Goal: Register for event/course: Register for event/course

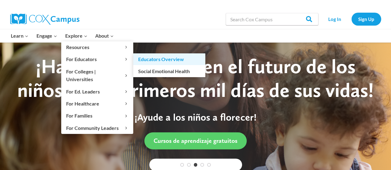
click at [136, 59] on link "Educators Overview" at bounding box center [169, 59] width 72 height 12
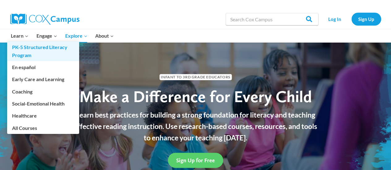
click at [24, 48] on link "PK-5 Structured Literacy Program" at bounding box center [43, 51] width 72 height 20
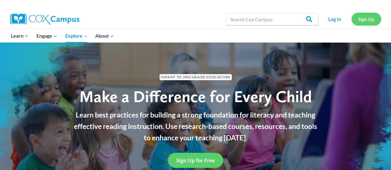
click at [360, 18] on link "Sign Up" at bounding box center [366, 19] width 30 height 13
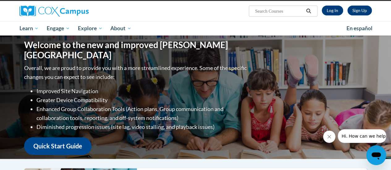
scroll to position [34, 0]
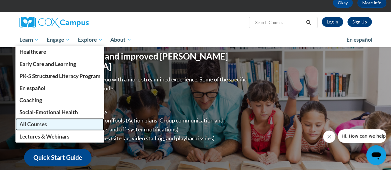
click at [37, 126] on span "All Courses" at bounding box center [32, 124] width 27 height 6
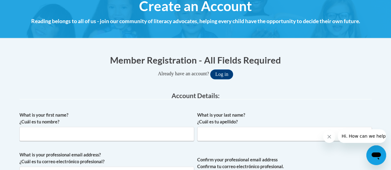
scroll to position [78, 0]
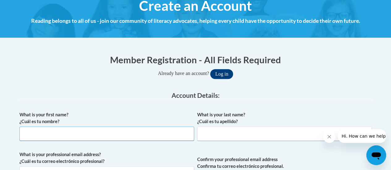
click at [91, 138] on input "What is your first name? ¿Cuál es tu nombre?" at bounding box center [106, 134] width 175 height 14
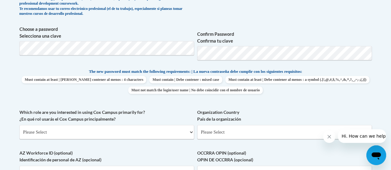
scroll to position [303, 0]
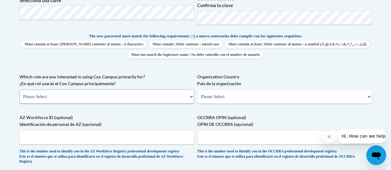
click at [182, 96] on select "Please Select College/University | Colegio/Universidad Community/Nonprofit Part…" at bounding box center [106, 97] width 175 height 14
select select "fbf2d438-af2f-41f8-98f1-81c410e29de3"
click at [19, 90] on select "Please Select College/University | Colegio/Universidad Community/Nonprofit Part…" at bounding box center [106, 97] width 175 height 14
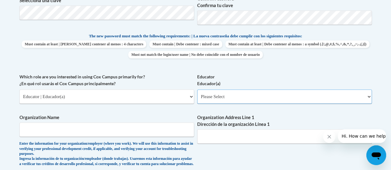
click at [208, 102] on select "Please Select Early Learning/Daycare Teacher/Family Home Care Provider | Maestr…" at bounding box center [284, 97] width 175 height 14
select select "8e40623d-54d0-45cd-9f92-5df65cd3f8cf"
click at [197, 90] on select "Please Select Early Learning/Daycare Teacher/Family Home Care Provider | Maestr…" at bounding box center [284, 97] width 175 height 14
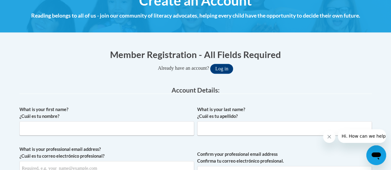
scroll to position [94, 0]
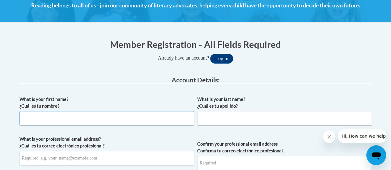
click at [57, 117] on input "What is your first name? ¿Cuál es tu nombre?" at bounding box center [106, 118] width 175 height 14
type input "Stephanie"
type input "Cervantes-Garcia"
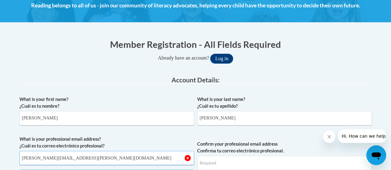
type input "stephanie.cervantes-garcia@rusd.org"
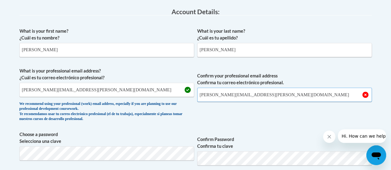
scroll to position [187, 0]
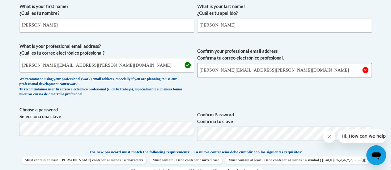
type input "stephanie.cervantes-garcia@rusd.org"
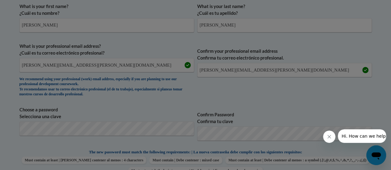
scroll to position [269, 0]
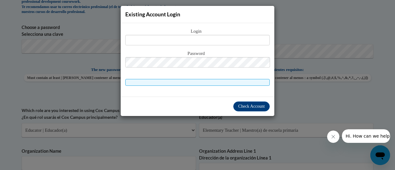
click at [100, 34] on div "Existing Account Login Login Password" at bounding box center [197, 85] width 395 height 170
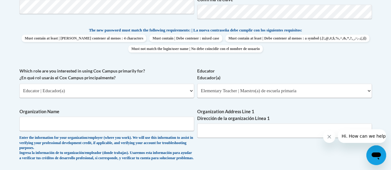
scroll to position [309, 0]
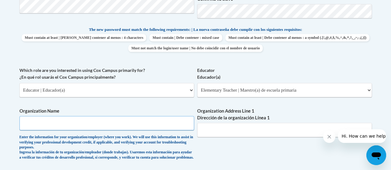
click at [111, 124] on input "Organization Name" at bounding box center [106, 123] width 175 height 14
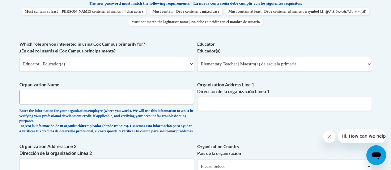
scroll to position [336, 0]
type input "Racine Unified School District"
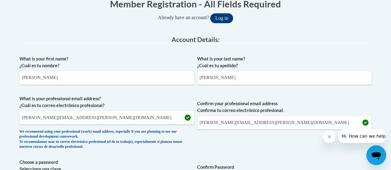
scroll to position [0, 0]
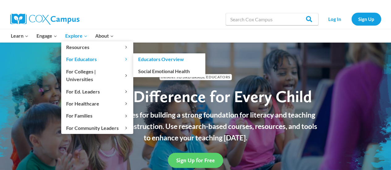
click at [161, 58] on link "Educators Overview" at bounding box center [169, 59] width 72 height 12
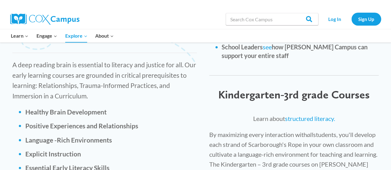
scroll to position [886, 0]
click at [306, 115] on link "structured literacy." at bounding box center [310, 118] width 50 height 7
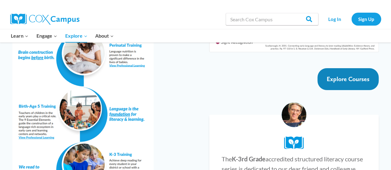
scroll to position [1160, 0]
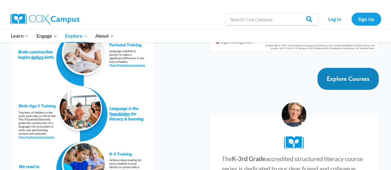
click at [340, 70] on link "Explore Courses" at bounding box center [347, 79] width 61 height 22
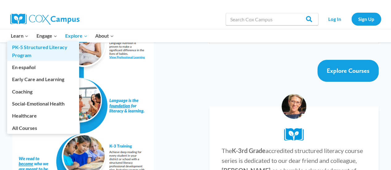
click at [21, 51] on link "PK-5 Structured Literacy Program" at bounding box center [43, 51] width 72 height 20
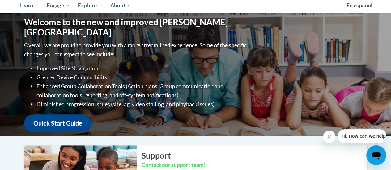
scroll to position [68, 0]
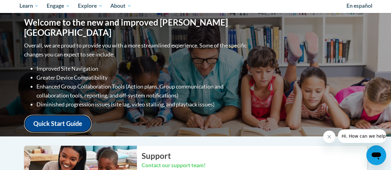
click at [58, 115] on link "Quick Start Guide" at bounding box center [57, 124] width 67 height 18
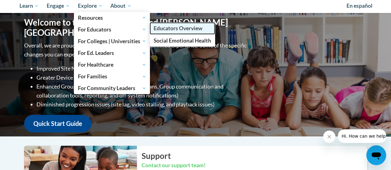
click at [175, 24] on link "Educators Overview" at bounding box center [183, 28] width 66 height 12
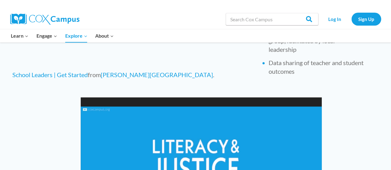
scroll to position [539, 0]
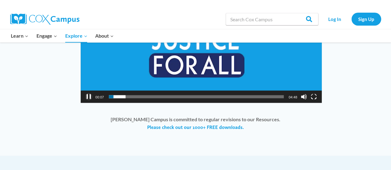
click at [88, 98] on button "Pause" at bounding box center [89, 97] width 6 height 6
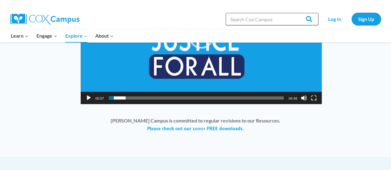
click at [243, 19] on input "Search in [URL][DOMAIN_NAME]" at bounding box center [272, 19] width 93 height 12
type input "k-3rd structured literacy"
click at [294, 13] on input "Search" at bounding box center [306, 19] width 24 height 12
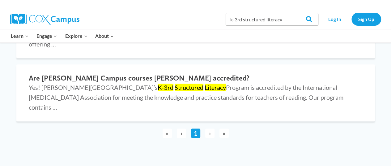
scroll to position [121, 0]
click at [208, 128] on span "›" at bounding box center [209, 132] width 9 height 9
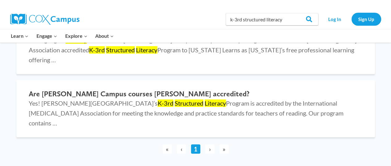
scroll to position [103, 0]
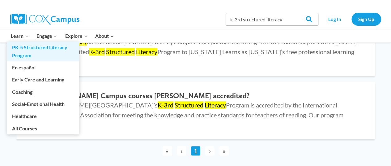
click at [33, 46] on link "PK-5 Structured Literacy Program" at bounding box center [43, 51] width 72 height 20
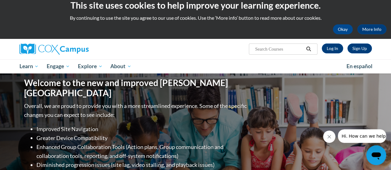
scroll to position [7, 0]
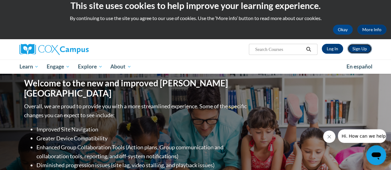
click at [354, 49] on link "Sign Up" at bounding box center [359, 49] width 24 height 10
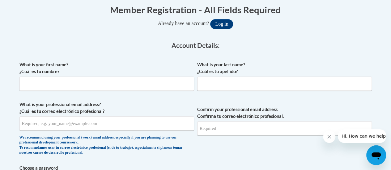
scroll to position [129, 0]
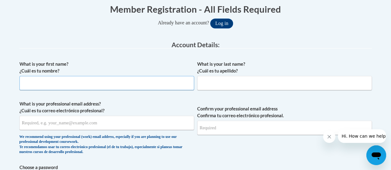
click at [86, 86] on input "What is your first name? ¿Cuál es tu nombre?" at bounding box center [106, 83] width 175 height 14
type input "Stephanie"
click at [230, 86] on input "What is your last name? ¿Cuál es tu apellido?" at bounding box center [284, 83] width 175 height 14
type input "Cervantes-Garcia"
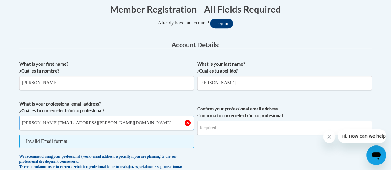
type input "stephanie.cervantes-garcia@rusd.org"
type input "S"
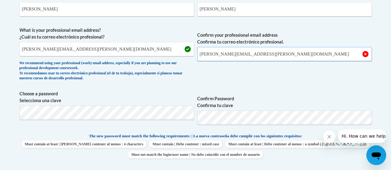
scroll to position [204, 0]
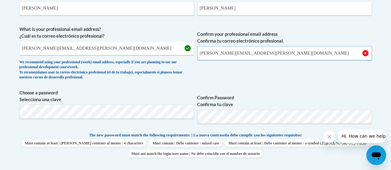
type input "stephanie.cervantes-garcia@rusd.org"
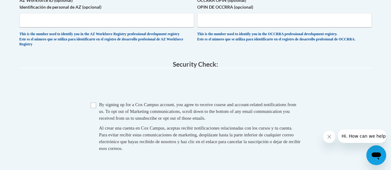
scroll to position [422, 0]
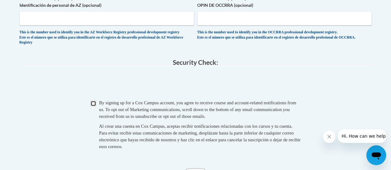
click at [94, 106] on input "Checkbox" at bounding box center [94, 104] width 6 height 6
checkbox input "true"
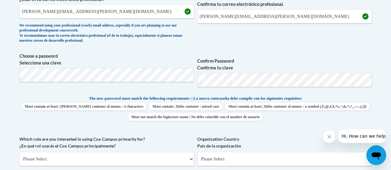
scroll to position [241, 0]
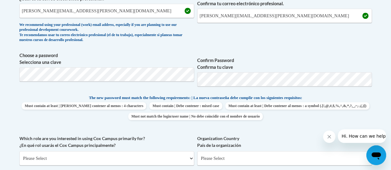
click at [285, 56] on span "Confirm Password Confirma tu clave" at bounding box center [284, 71] width 175 height 39
click at [117, 52] on label "Choose a password Selecciona una clave" at bounding box center [106, 59] width 175 height 14
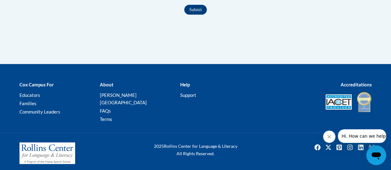
scroll to position [542, 0]
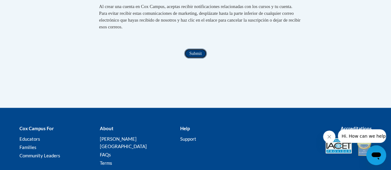
click at [194, 57] on input "Submit" at bounding box center [195, 54] width 22 height 10
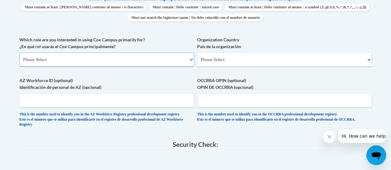
scroll to position [329, 0]
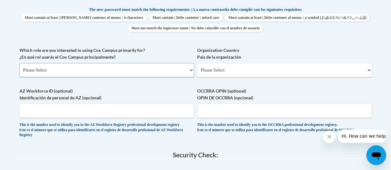
click at [155, 72] on select "Please Select College/University | Colegio/Universidad Community/Nonprofit Part…" at bounding box center [106, 70] width 175 height 14
select select "fbf2d438-af2f-41f8-98f1-81c410e29de3"
click at [19, 63] on select "Please Select College/University | Colegio/Universidad Community/Nonprofit Part…" at bounding box center [106, 70] width 175 height 14
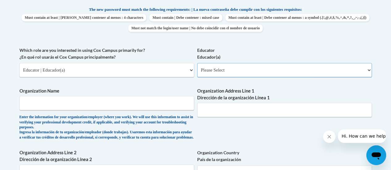
click at [214, 69] on select "Please Select Early Learning/Daycare Teacher/Family Home Care Provider | Maestr…" at bounding box center [284, 70] width 175 height 14
select select "8e40623d-54d0-45cd-9f92-5df65cd3f8cf"
click at [197, 63] on select "Please Select Early Learning/Daycare Teacher/Family Home Care Provider | Maestr…" at bounding box center [284, 70] width 175 height 14
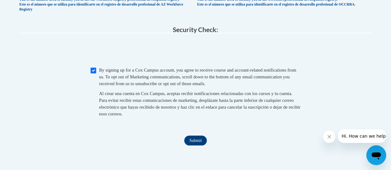
scroll to position [558, 0]
click at [196, 145] on input "Submit" at bounding box center [195, 140] width 22 height 10
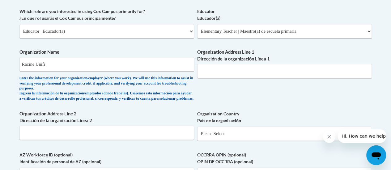
scroll to position [367, 0]
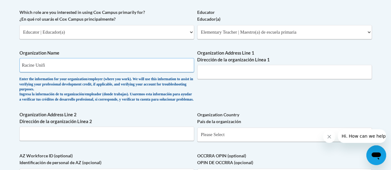
click at [56, 68] on input "Racine Unifi" at bounding box center [106, 65] width 175 height 14
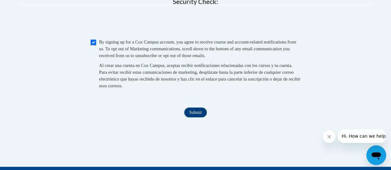
scroll to position [586, 0]
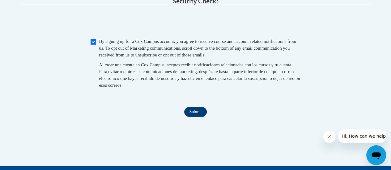
type input "Racine Unified School District"
click at [198, 117] on input "Submit" at bounding box center [195, 112] width 22 height 10
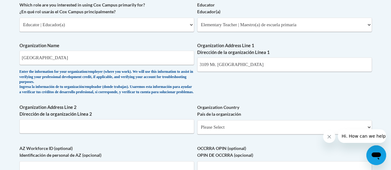
scroll to position [374, 0]
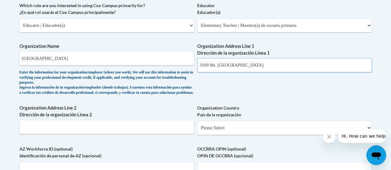
click at [245, 66] on input "3109 Mt. Pleasant St" at bounding box center [284, 65] width 175 height 14
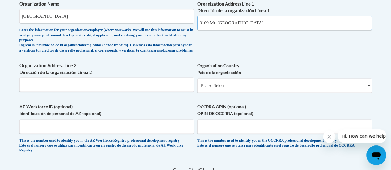
scroll to position [418, 0]
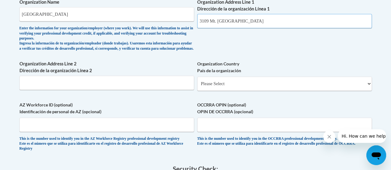
type input "3109 Mt. Pleasant St Racine, WI 53404"
click at [213, 88] on select "Please Select United States | Estados Unidos Outside of the United States | Fue…" at bounding box center [284, 84] width 175 height 14
select select "ad49bcad-a171-4b2e-b99c-48b446064914"
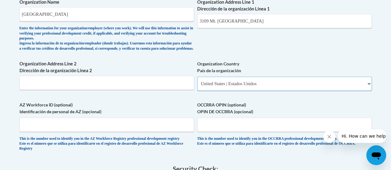
click at [197, 81] on select "Please Select United States | Estados Unidos Outside of the United States | Fue…" at bounding box center [284, 84] width 175 height 14
select select
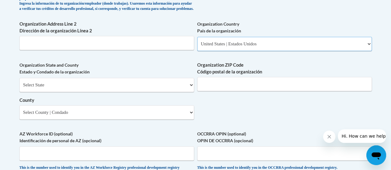
scroll to position [459, 0]
click at [122, 91] on select "Select State Alabama Alaska Arizona Arkansas California Colorado Connecticut De…" at bounding box center [106, 85] width 175 height 14
select select "Wisconsin"
click at [19, 82] on select "Select State Alabama Alaska Arizona Arkansas California Colorado Connecticut De…" at bounding box center [106, 85] width 175 height 14
click at [205, 86] on input "Organization ZIP Code Código postal de la organización" at bounding box center [284, 84] width 175 height 14
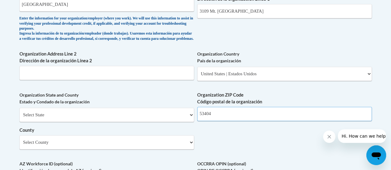
scroll to position [425, 0]
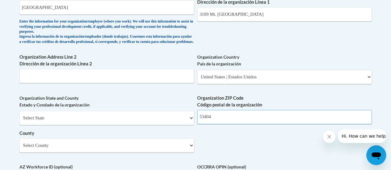
type input "53404"
click at [287, 13] on input "3109 Mt. Pleasant St Racine, WI 53404" at bounding box center [284, 14] width 175 height 14
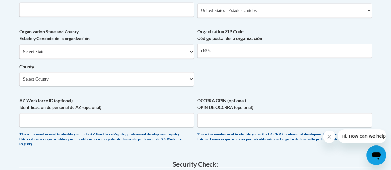
scroll to position [493, 0]
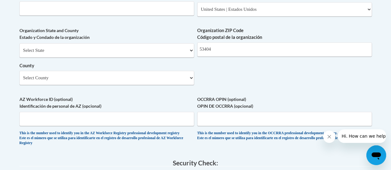
type input "3109 Mt. Pleasant St"
click at [49, 82] on select "Select County Adams Ashland Barron Bayfield Brown Buffalo Burnett Calumet Chipp…" at bounding box center [106, 78] width 175 height 14
select select "Racine"
click at [19, 75] on select "Select County Adams Ashland Barron Bayfield Brown Buffalo Burnett Calumet Chipp…" at bounding box center [106, 78] width 175 height 14
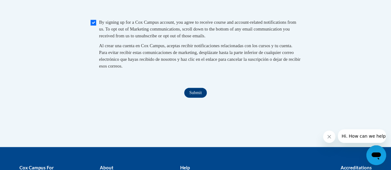
scroll to position [674, 0]
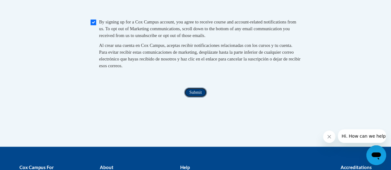
click at [192, 98] on input "Submit" at bounding box center [195, 93] width 22 height 10
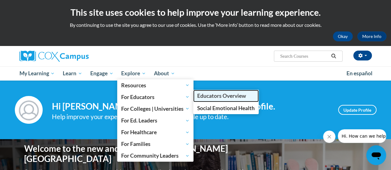
click at [203, 97] on span "Educators Overview" at bounding box center [221, 96] width 49 height 6
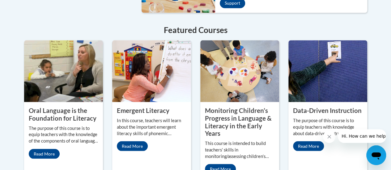
scroll to position [560, 0]
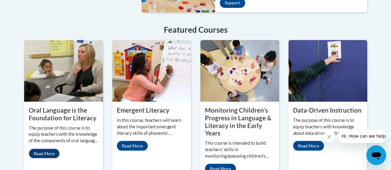
click at [41, 149] on link "Read More" at bounding box center [44, 154] width 31 height 10
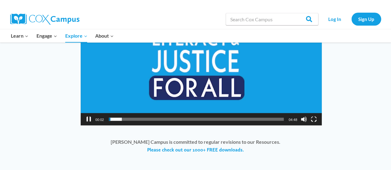
scroll to position [516, 0]
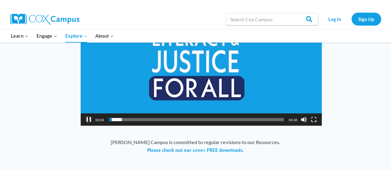
click at [87, 119] on button "Pause" at bounding box center [89, 119] width 6 height 6
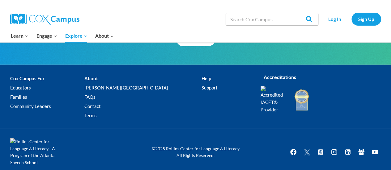
scroll to position [806, 0]
click at [20, 86] on link "Educators" at bounding box center [47, 88] width 74 height 9
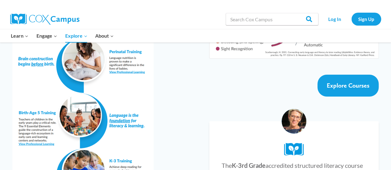
scroll to position [1151, 0]
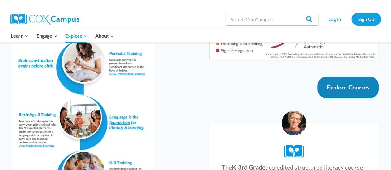
click at [345, 77] on link "Explore Courses" at bounding box center [347, 88] width 61 height 22
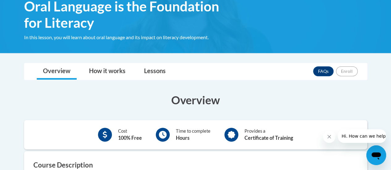
scroll to position [104, 0]
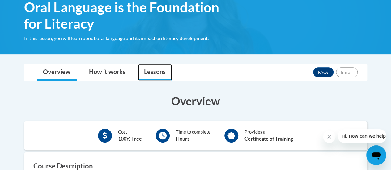
click at [154, 70] on link "Lessons" at bounding box center [155, 72] width 34 height 16
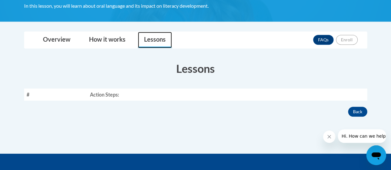
scroll to position [135, 0]
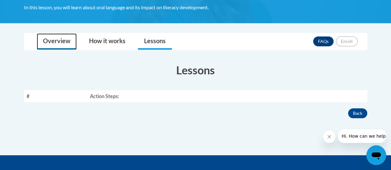
click at [49, 37] on link "Overview" at bounding box center [57, 41] width 40 height 16
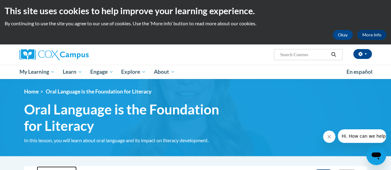
scroll to position [0, 0]
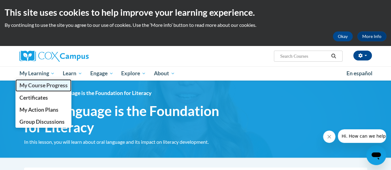
click at [52, 84] on span "My Course Progress" at bounding box center [43, 85] width 48 height 6
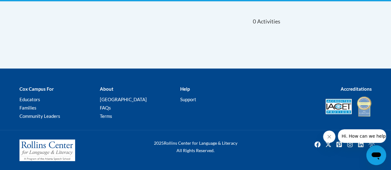
scroll to position [127, 0]
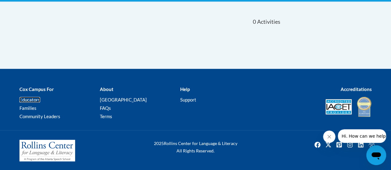
click at [32, 98] on link "Educators" at bounding box center [29, 100] width 21 height 6
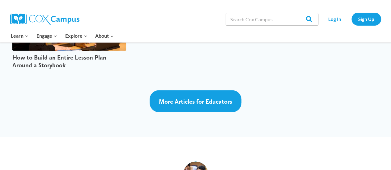
scroll to position [1694, 0]
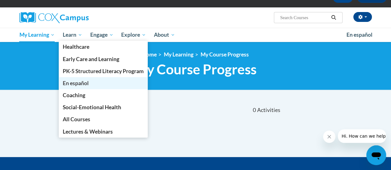
scroll to position [40, 0]
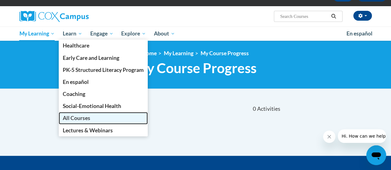
click at [81, 120] on span "All Courses" at bounding box center [76, 118] width 27 height 6
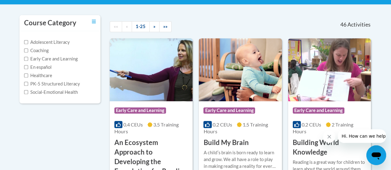
scroll to position [126, 0]
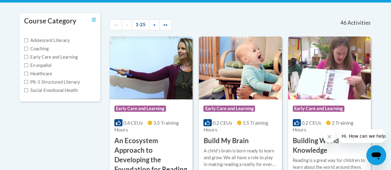
click at [25, 79] on label "PK-5 Structured Literacy" at bounding box center [52, 82] width 56 height 7
click at [25, 80] on input "PK-5 Structured Literacy" at bounding box center [26, 82] width 4 height 4
checkbox input "true"
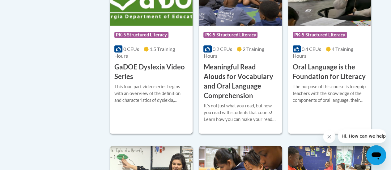
scroll to position [370, 0]
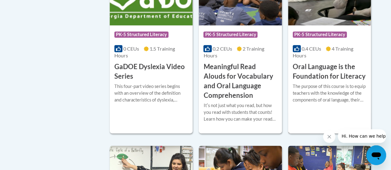
click at [304, 70] on h3 "Oral Language is the Foundation for Literacy" at bounding box center [330, 71] width 74 height 19
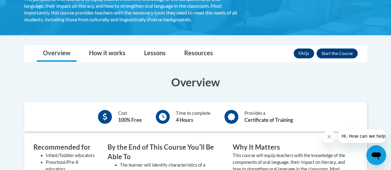
scroll to position [127, 0]
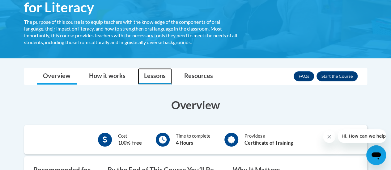
click at [158, 77] on link "Lessons" at bounding box center [155, 76] width 34 height 16
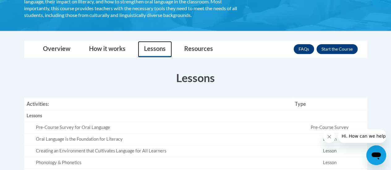
scroll to position [152, 0]
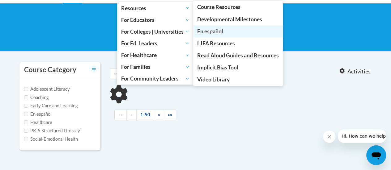
scroll to position [78, 0]
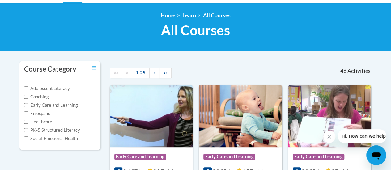
click at [54, 130] on label "PK-5 Structured Literacy" at bounding box center [52, 130] width 56 height 7
click at [28, 130] on input "PK-5 Structured Literacy" at bounding box center [26, 130] width 4 height 4
checkbox input "true"
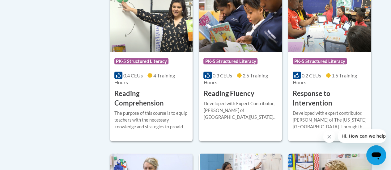
scroll to position [528, 0]
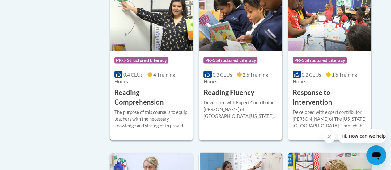
click at [141, 61] on span "PK-5 Structured Literacy" at bounding box center [141, 60] width 54 height 6
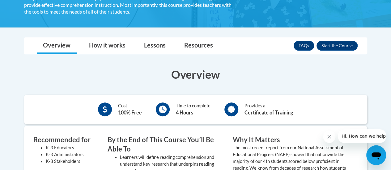
scroll to position [133, 0]
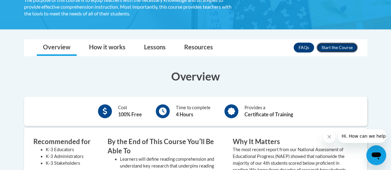
click at [325, 50] on button "Enroll" at bounding box center [336, 48] width 41 height 10
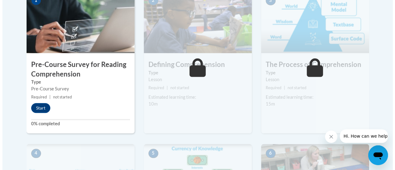
scroll to position [217, 0]
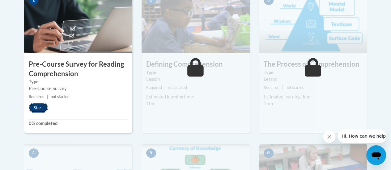
click at [44, 105] on button "Start" at bounding box center [38, 108] width 19 height 10
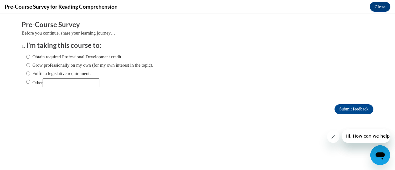
scroll to position [0, 0]
click at [26, 58] on input "Obtain required Professional Development credit." at bounding box center [28, 56] width 4 height 7
radio input "true"
click at [349, 107] on input "Submit feedback" at bounding box center [354, 109] width 39 height 10
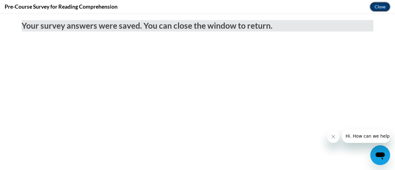
click at [377, 8] on button "Close" at bounding box center [380, 7] width 21 height 10
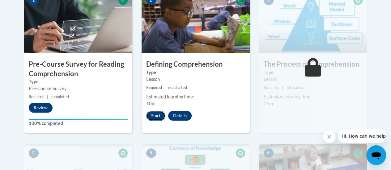
click at [155, 114] on button "Start" at bounding box center [155, 116] width 19 height 10
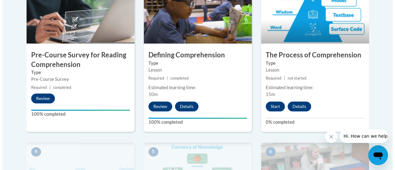
scroll to position [233, 0]
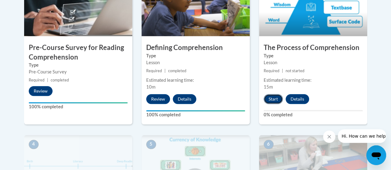
click at [268, 98] on button "Start" at bounding box center [273, 99] width 19 height 10
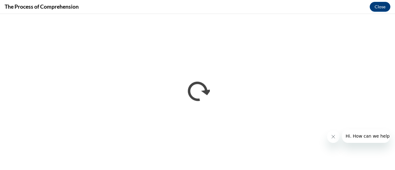
scroll to position [0, 0]
click at [333, 139] on icon "Close message from company" at bounding box center [333, 136] width 5 height 5
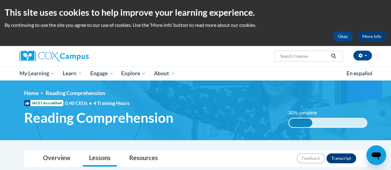
click at [246, 123] on h1 "Reading Comprehension" at bounding box center [151, 118] width 264 height 16
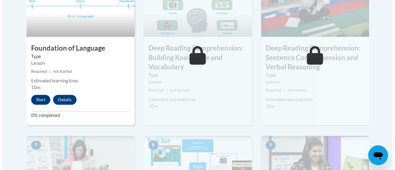
scroll to position [361, 0]
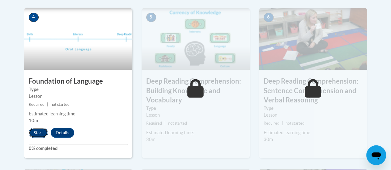
click at [40, 130] on button "Start" at bounding box center [38, 133] width 19 height 10
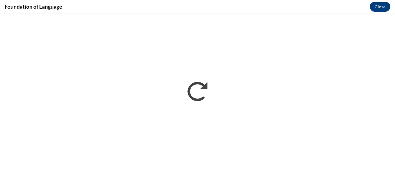
scroll to position [0, 0]
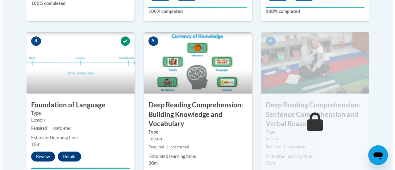
scroll to position [392, 0]
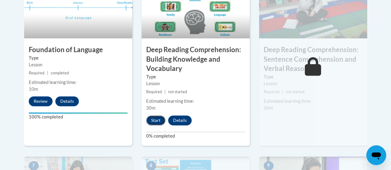
click at [154, 122] on button "Start" at bounding box center [155, 121] width 19 height 10
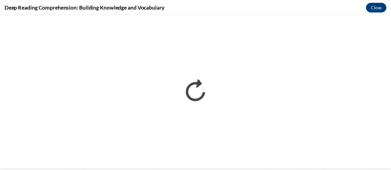
scroll to position [0, 0]
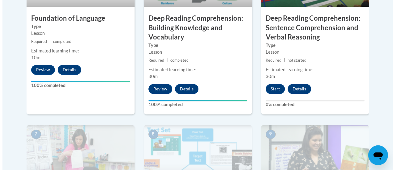
scroll to position [424, 0]
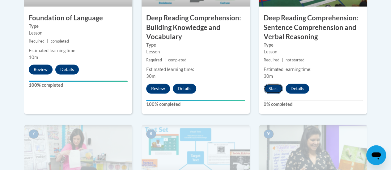
click at [273, 84] on button "Start" at bounding box center [273, 89] width 19 height 10
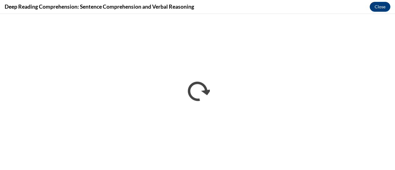
scroll to position [0, 0]
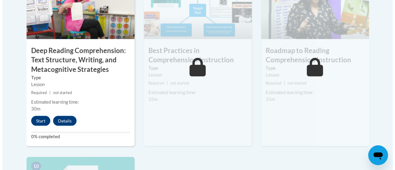
scroll to position [572, 0]
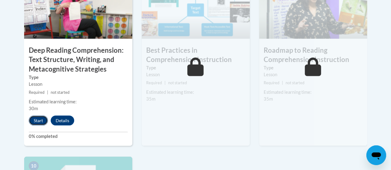
click at [35, 123] on button "Start" at bounding box center [38, 121] width 19 height 10
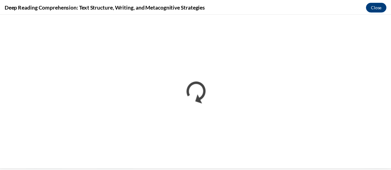
scroll to position [0, 0]
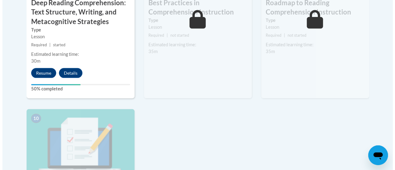
scroll to position [620, 0]
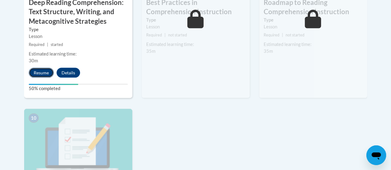
click at [39, 72] on button "Resume" at bounding box center [41, 73] width 25 height 10
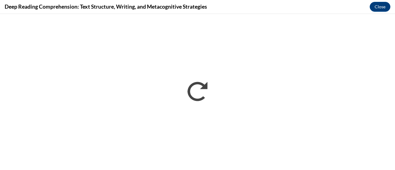
scroll to position [0, 0]
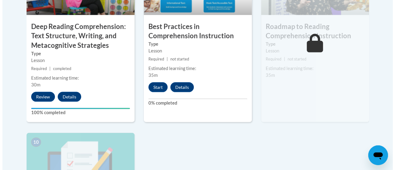
scroll to position [571, 0]
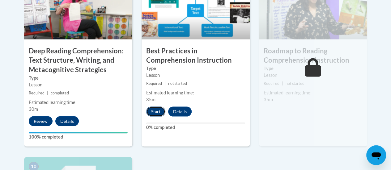
click at [158, 108] on button "Start" at bounding box center [155, 112] width 19 height 10
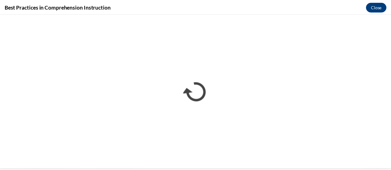
scroll to position [0, 0]
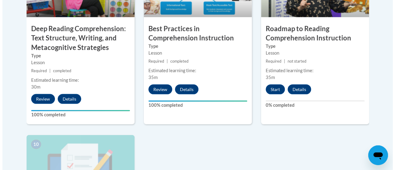
scroll to position [593, 0]
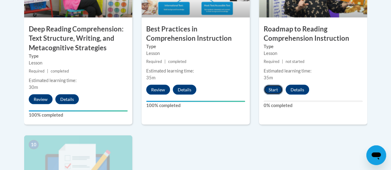
click at [266, 89] on button "Start" at bounding box center [273, 90] width 19 height 10
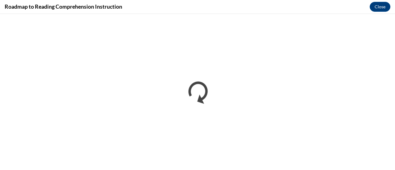
scroll to position [0, 0]
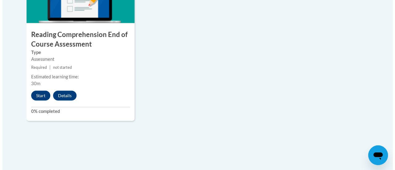
scroll to position [769, 0]
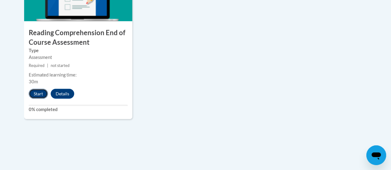
click at [38, 92] on button "Start" at bounding box center [38, 94] width 19 height 10
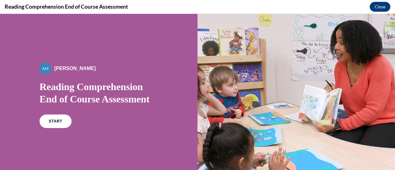
scroll to position [0, 0]
click at [68, 121] on link "START" at bounding box center [56, 121] width 34 height 14
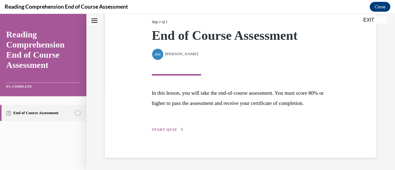
scroll to position [91, 0]
click at [176, 130] on button "START QUIZ" at bounding box center [168, 130] width 32 height 6
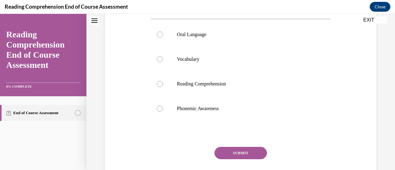
scroll to position [117, 0]
click at [157, 38] on div at bounding box center [160, 35] width 6 height 6
click at [157, 38] on input "Oral Language" at bounding box center [160, 35] width 6 height 6
radio input "true"
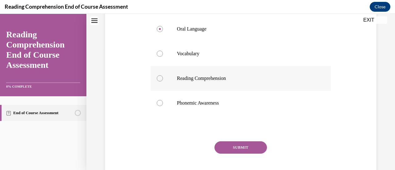
scroll to position [169, 0]
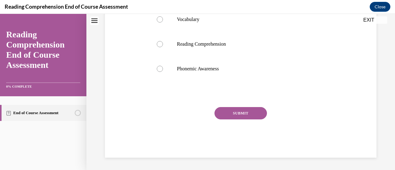
click at [248, 120] on div "SUBMIT" at bounding box center [241, 122] width 180 height 31
click at [249, 116] on button "SUBMIT" at bounding box center [241, 113] width 53 height 12
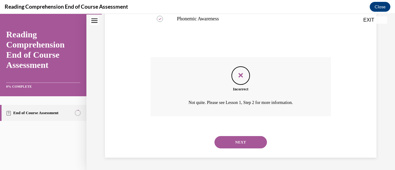
scroll to position [219, 0]
click at [234, 141] on button "NEXT" at bounding box center [241, 142] width 53 height 12
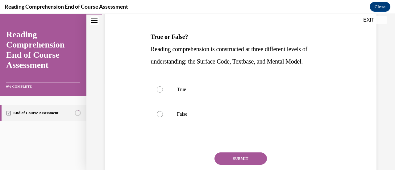
scroll to position [87, 0]
click at [192, 82] on label "True" at bounding box center [241, 89] width 180 height 25
click at [163, 86] on input "True" at bounding box center [160, 89] width 6 height 6
radio input "true"
click at [235, 158] on button "SUBMIT" at bounding box center [241, 158] width 53 height 12
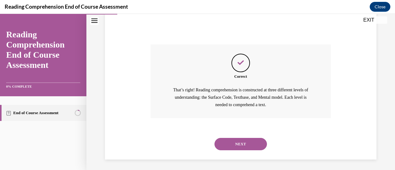
scroll to position [197, 0]
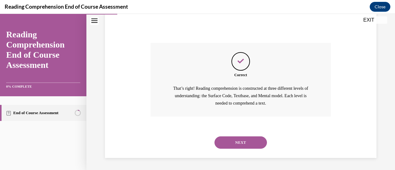
click at [245, 142] on button "NEXT" at bounding box center [241, 143] width 53 height 12
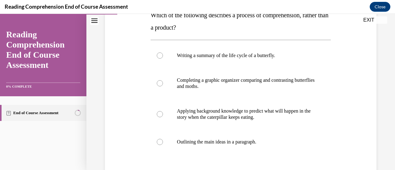
scroll to position [115, 0]
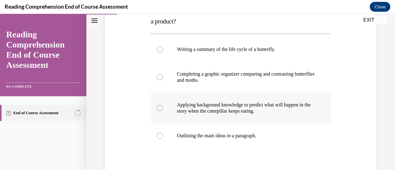
click at [203, 105] on p "Applying background knowledge to predict what will happen in the story when the…" at bounding box center [246, 108] width 138 height 12
click at [163, 105] on input "Applying background knowledge to predict what will happen in the story when the…" at bounding box center [160, 108] width 6 height 6
radio input "true"
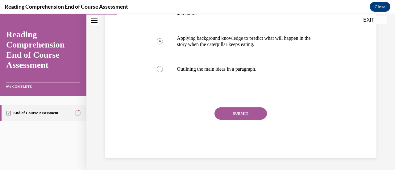
click at [234, 112] on button "SUBMIT" at bounding box center [241, 114] width 53 height 12
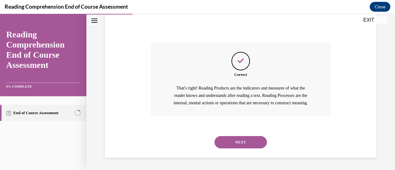
scroll to position [252, 0]
click at [252, 142] on button "NEXT" at bounding box center [241, 142] width 53 height 12
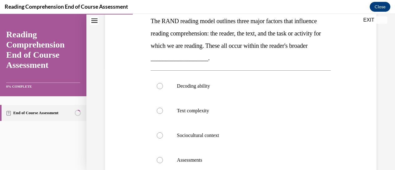
scroll to position [103, 0]
click at [208, 85] on p "Decoding ability" at bounding box center [246, 86] width 138 height 6
click at [163, 85] on input "Decoding ability" at bounding box center [160, 86] width 6 height 6
radio input "true"
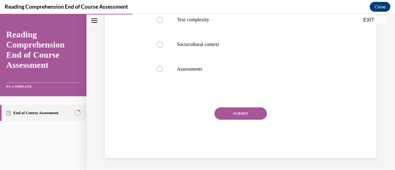
click at [233, 108] on button "SUBMIT" at bounding box center [241, 114] width 53 height 12
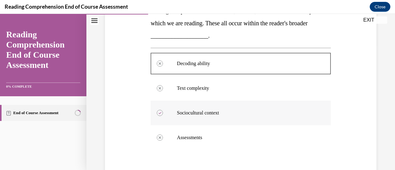
scroll to position [244, 0]
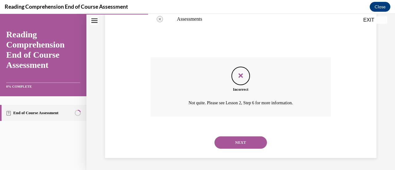
click at [243, 139] on button "NEXT" at bounding box center [241, 143] width 53 height 12
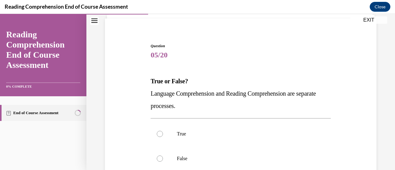
scroll to position [73, 0]
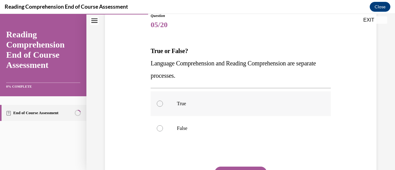
click at [204, 115] on label "True" at bounding box center [241, 103] width 180 height 25
click at [163, 107] on input "True" at bounding box center [160, 104] width 6 height 6
radio input "true"
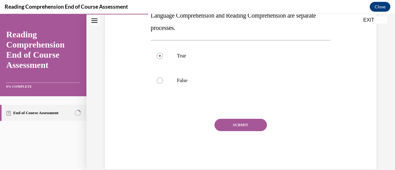
click at [243, 129] on button "SUBMIT" at bounding box center [241, 125] width 53 height 12
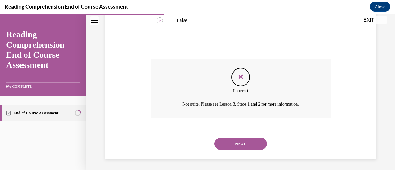
scroll to position [182, 0]
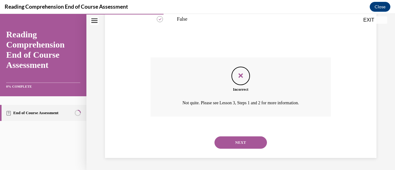
click at [253, 142] on button "NEXT" at bounding box center [241, 143] width 53 height 12
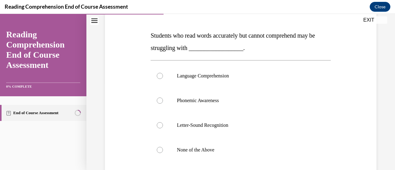
scroll to position [87, 0]
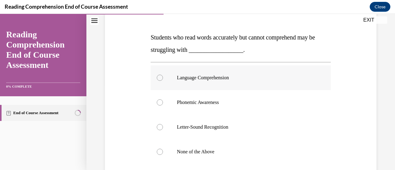
click at [231, 74] on label "Language Comprehension" at bounding box center [241, 78] width 180 height 25
click at [163, 75] on input "Language Comprehension" at bounding box center [160, 78] width 6 height 6
radio input "true"
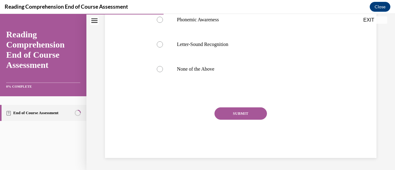
click at [246, 119] on button "SUBMIT" at bounding box center [241, 114] width 53 height 12
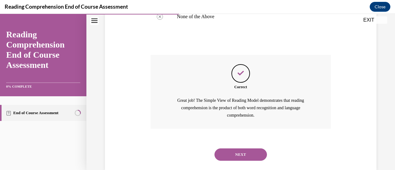
scroll to position [217, 0]
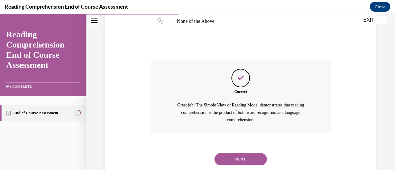
click at [254, 163] on button "NEXT" at bounding box center [241, 159] width 53 height 12
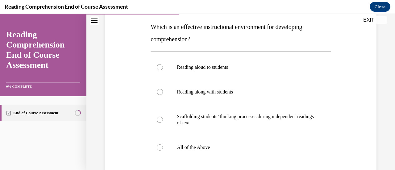
scroll to position [101, 0]
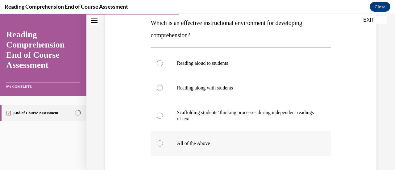
click at [218, 146] on p "All of the Above" at bounding box center [246, 144] width 138 height 6
click at [163, 146] on input "All of the Above" at bounding box center [160, 144] width 6 height 6
radio input "true"
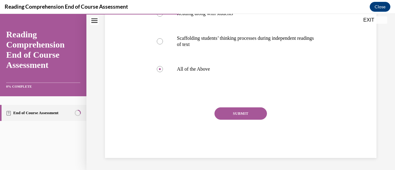
click at [245, 110] on button "SUBMIT" at bounding box center [241, 114] width 53 height 12
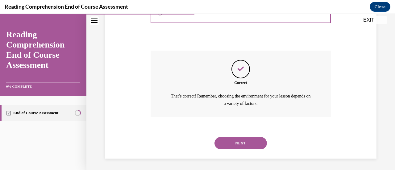
scroll to position [233, 0]
click at [254, 142] on button "NEXT" at bounding box center [241, 143] width 53 height 12
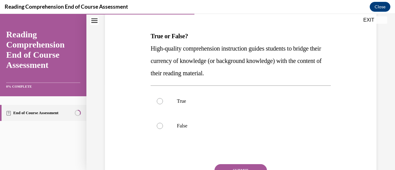
scroll to position [89, 0]
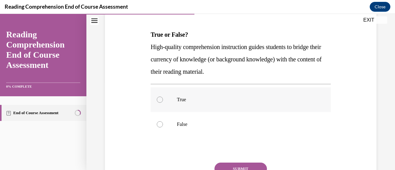
click at [204, 109] on label "True" at bounding box center [241, 99] width 180 height 25
click at [163, 103] on input "True" at bounding box center [160, 100] width 6 height 6
radio input "true"
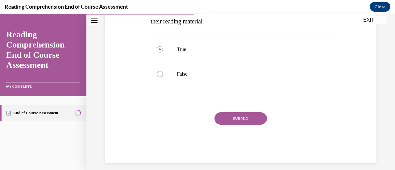
click at [242, 124] on button "SUBMIT" at bounding box center [241, 118] width 53 height 12
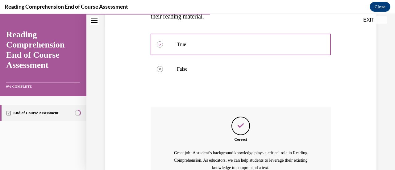
scroll to position [209, 0]
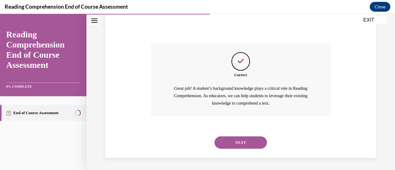
click at [254, 140] on button "NEXT" at bounding box center [241, 143] width 53 height 12
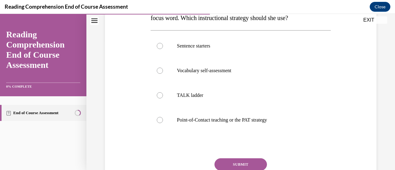
scroll to position [131, 0]
click at [241, 123] on p "Point-of-Contact teaching or the PAT strategy" at bounding box center [246, 120] width 138 height 6
click at [163, 123] on input "Point-of-Contact teaching or the PAT strategy" at bounding box center [160, 120] width 6 height 6
radio input "true"
click at [241, 160] on button "SUBMIT" at bounding box center [241, 164] width 53 height 12
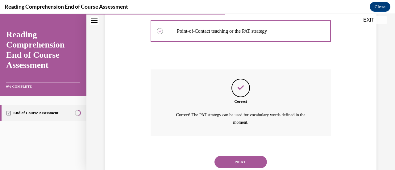
scroll to position [239, 0]
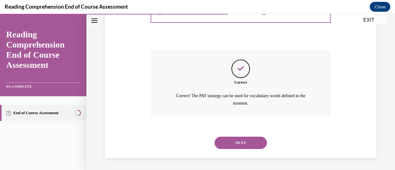
click at [248, 137] on button "NEXT" at bounding box center [241, 143] width 53 height 12
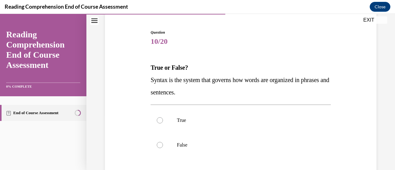
scroll to position [57, 0]
click at [200, 120] on p "True" at bounding box center [246, 120] width 138 height 6
click at [163, 120] on input "True" at bounding box center [160, 120] width 6 height 6
radio input "true"
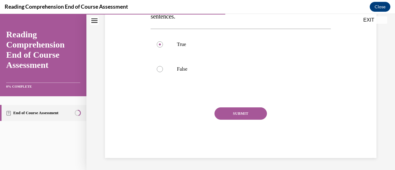
click at [233, 112] on button "SUBMIT" at bounding box center [241, 114] width 53 height 12
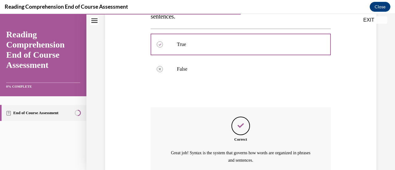
scroll to position [189, 0]
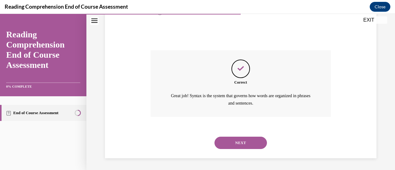
click at [248, 141] on button "NEXT" at bounding box center [241, 143] width 53 height 12
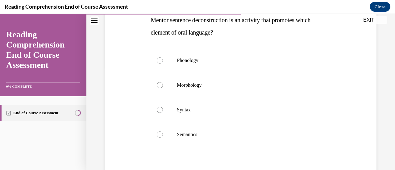
scroll to position [101, 0]
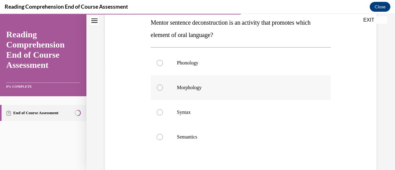
click at [205, 76] on label "Morphology" at bounding box center [241, 87] width 180 height 25
click at [163, 85] on input "Morphology" at bounding box center [160, 88] width 6 height 6
radio input "true"
click at [204, 70] on label "Phonology" at bounding box center [241, 63] width 180 height 25
click at [163, 66] on input "Phonology" at bounding box center [160, 63] width 6 height 6
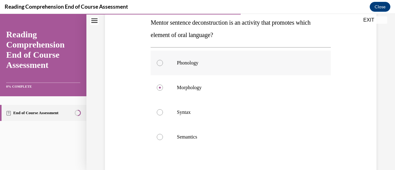
radio input "true"
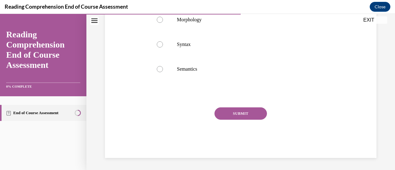
click at [248, 116] on button "SUBMIT" at bounding box center [241, 114] width 53 height 12
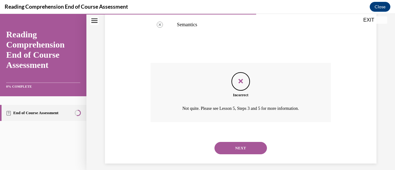
scroll to position [219, 0]
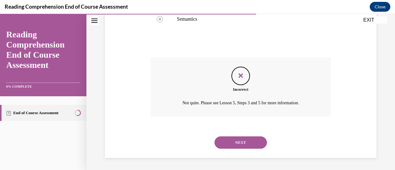
click at [258, 144] on button "NEXT" at bounding box center [241, 143] width 53 height 12
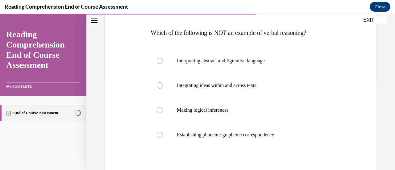
scroll to position [91, 0]
click at [257, 136] on p "Establishing phoneme-grapheme correspondence" at bounding box center [246, 135] width 138 height 6
click at [163, 136] on input "Establishing phoneme-grapheme correspondence" at bounding box center [160, 135] width 6 height 6
radio input "true"
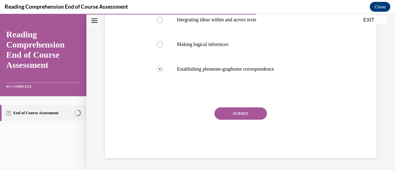
click at [247, 112] on button "SUBMIT" at bounding box center [241, 114] width 53 height 12
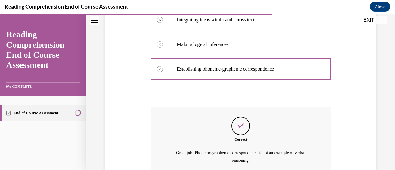
scroll to position [214, 0]
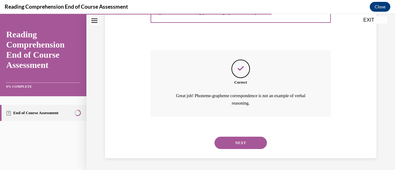
click at [242, 142] on button "NEXT" at bounding box center [241, 143] width 53 height 12
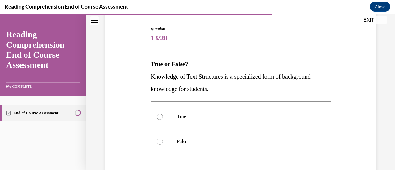
scroll to position [80, 0]
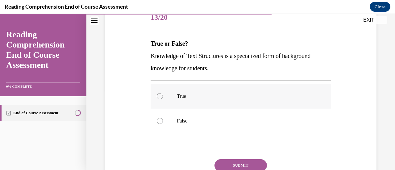
click at [186, 96] on p "True" at bounding box center [246, 96] width 138 height 6
click at [163, 96] on input "True" at bounding box center [160, 96] width 6 height 6
radio input "true"
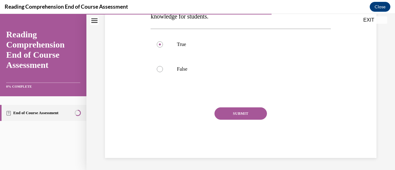
click at [236, 118] on button "SUBMIT" at bounding box center [241, 114] width 53 height 12
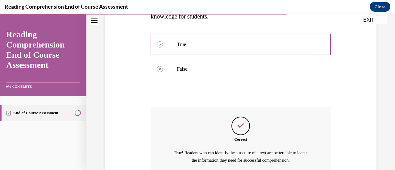
scroll to position [189, 0]
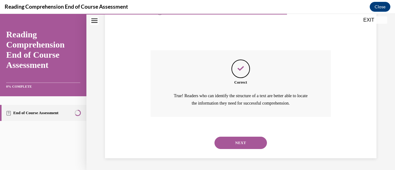
click at [247, 145] on button "NEXT" at bounding box center [241, 143] width 53 height 12
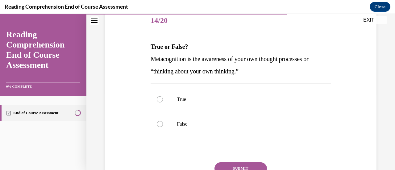
scroll to position [90, 0]
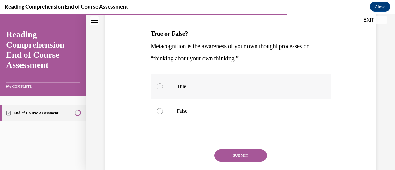
click at [189, 94] on label "True" at bounding box center [241, 86] width 180 height 25
click at [163, 90] on input "True" at bounding box center [160, 86] width 6 height 6
radio input "true"
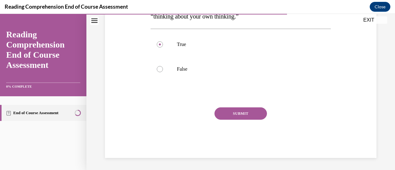
click at [250, 110] on button "SUBMIT" at bounding box center [241, 114] width 53 height 12
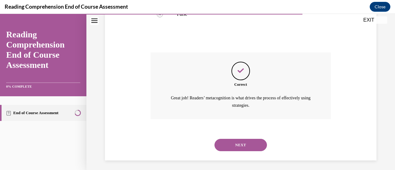
scroll to position [189, 0]
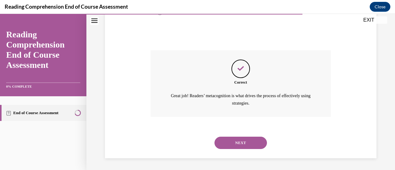
click at [250, 142] on button "NEXT" at bounding box center [241, 143] width 53 height 12
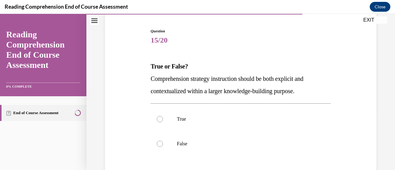
scroll to position [62, 0]
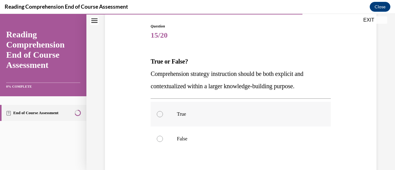
click at [197, 111] on p "True" at bounding box center [246, 114] width 138 height 6
click at [163, 111] on input "True" at bounding box center [160, 114] width 6 height 6
radio input "true"
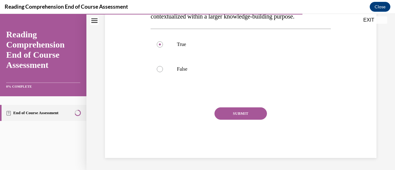
click at [232, 107] on div "Question 15/20 True or False? Comprehension strategy instruction should be both…" at bounding box center [241, 56] width 180 height 205
click at [235, 112] on button "SUBMIT" at bounding box center [241, 114] width 53 height 12
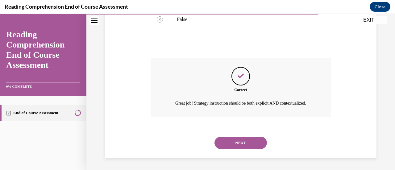
scroll to position [189, 0]
click at [250, 144] on button "NEXT" at bounding box center [241, 142] width 53 height 12
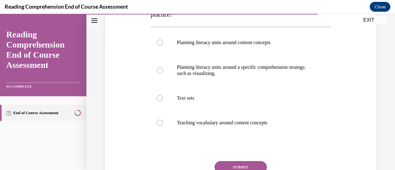
scroll to position [127, 0]
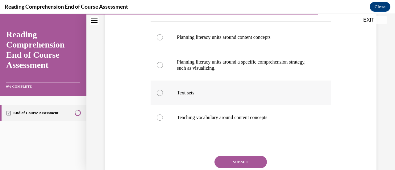
click at [222, 91] on p "Text sets" at bounding box center [246, 93] width 138 height 6
click at [163, 91] on input "Text sets" at bounding box center [160, 93] width 6 height 6
radio input "true"
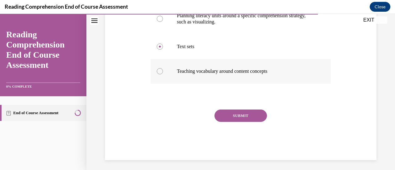
scroll to position [174, 0]
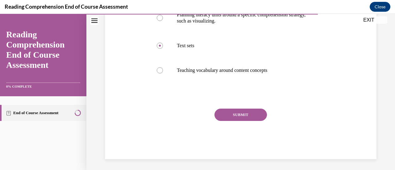
click at [247, 111] on button "SUBMIT" at bounding box center [241, 115] width 53 height 12
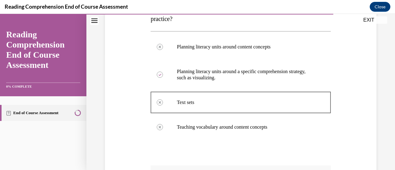
scroll to position [226, 0]
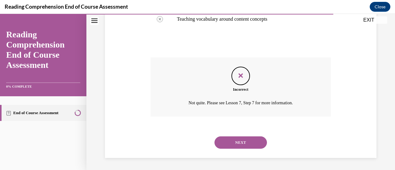
click at [248, 139] on button "NEXT" at bounding box center [241, 143] width 53 height 12
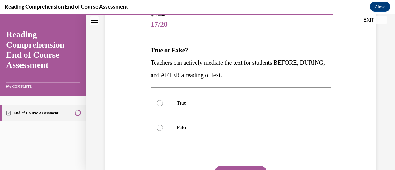
scroll to position [74, 0]
click at [205, 106] on label "True" at bounding box center [241, 103] width 180 height 25
click at [163, 106] on input "True" at bounding box center [160, 103] width 6 height 6
radio input "true"
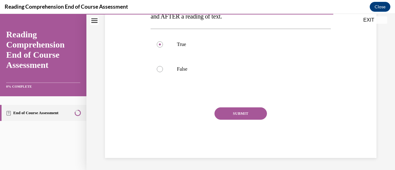
click at [247, 108] on button "SUBMIT" at bounding box center [241, 114] width 53 height 12
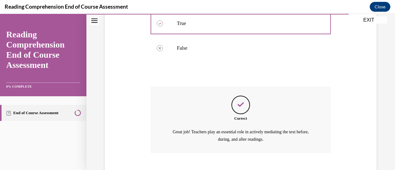
scroll to position [189, 0]
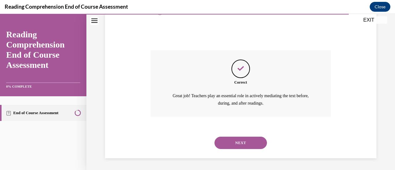
click at [249, 142] on button "NEXT" at bounding box center [241, 143] width 53 height 12
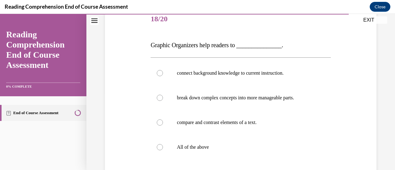
scroll to position [103, 0]
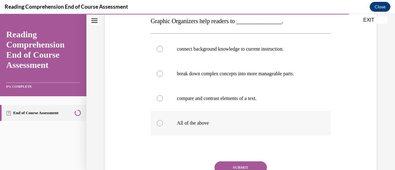
click at [215, 128] on label "All of the above" at bounding box center [241, 123] width 180 height 25
click at [163, 126] on input "All of the above" at bounding box center [160, 123] width 6 height 6
radio input "true"
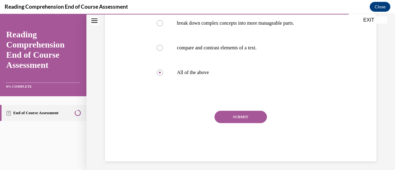
click at [245, 118] on button "SUBMIT" at bounding box center [241, 117] width 53 height 12
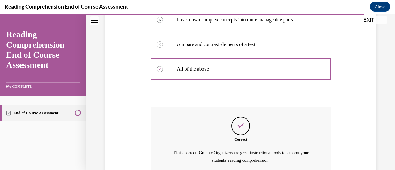
scroll to position [214, 0]
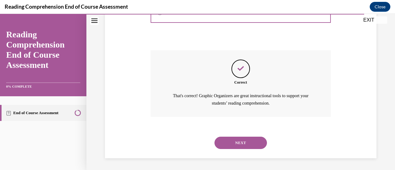
click at [246, 143] on button "NEXT" at bounding box center [241, 143] width 53 height 12
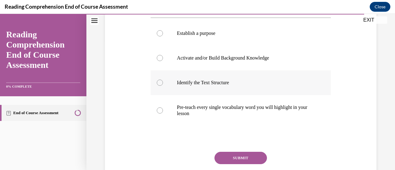
scroll to position [131, 0]
click at [217, 87] on label "Identify the Text Structure" at bounding box center [241, 82] width 180 height 25
click at [163, 86] on input "Identify the Text Structure" at bounding box center [160, 82] width 6 height 6
radio input "true"
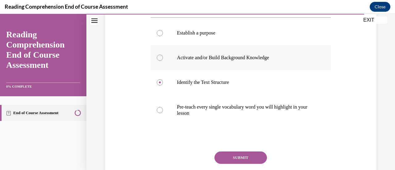
click at [203, 55] on p "Activate and/or Build Background Knowledge" at bounding box center [246, 58] width 138 height 6
click at [163, 55] on input "Activate and/or Build Background Knowledge" at bounding box center [160, 58] width 6 height 6
radio input "true"
click at [214, 85] on label "Identify the Text Structure" at bounding box center [241, 82] width 180 height 25
click at [163, 85] on input "Identify the Text Structure" at bounding box center [160, 82] width 6 height 6
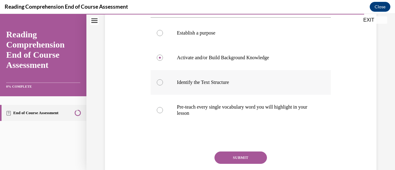
radio input "true"
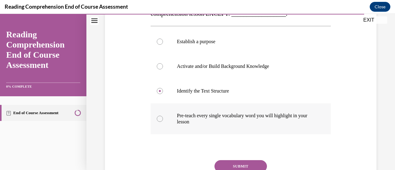
scroll to position [176, 0]
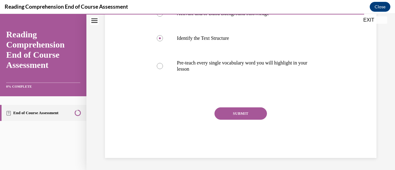
click at [244, 113] on button "SUBMIT" at bounding box center [241, 114] width 53 height 12
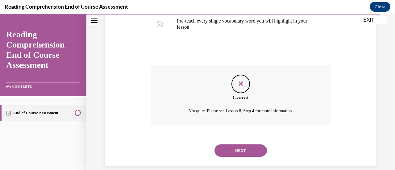
scroll to position [226, 0]
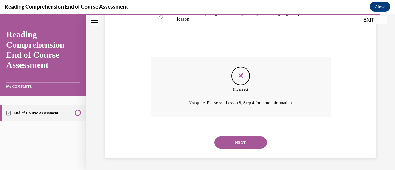
click at [251, 146] on button "NEXT" at bounding box center [241, 143] width 53 height 12
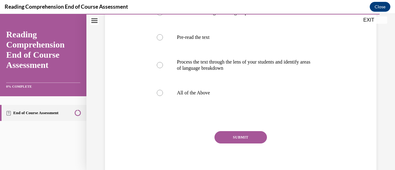
scroll to position [140, 0]
click at [206, 101] on label "All of the Above" at bounding box center [241, 92] width 180 height 25
click at [163, 96] on input "All of the Above" at bounding box center [160, 93] width 6 height 6
radio input "true"
click at [242, 143] on button "SUBMIT" at bounding box center [241, 137] width 53 height 12
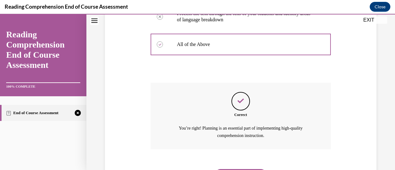
scroll to position [233, 0]
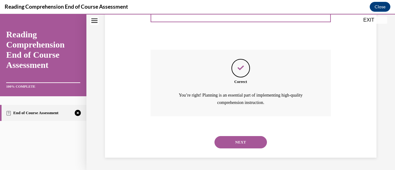
click at [246, 148] on button "NEXT" at bounding box center [241, 142] width 53 height 12
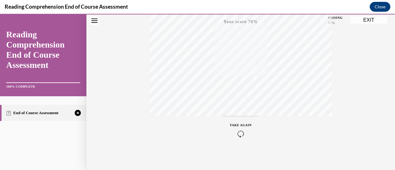
scroll to position [160, 0]
click at [245, 130] on icon "button" at bounding box center [241, 132] width 22 height 7
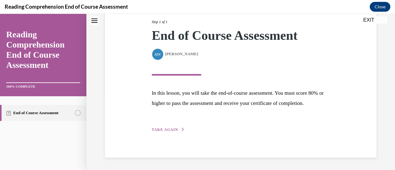
scroll to position [91, 0]
click at [177, 134] on div "Step 1 of 1 End of Course Assessment By Alexander Mackey Alexander Mackey In th…" at bounding box center [241, 69] width 272 height 178
click at [177, 132] on button "TAKE AGAIN" at bounding box center [168, 130] width 33 height 6
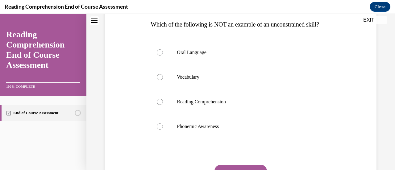
scroll to position [104, 0]
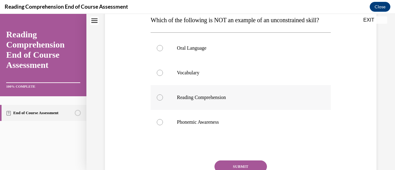
click at [191, 106] on label "Reading Comprehension" at bounding box center [241, 97] width 180 height 25
click at [163, 101] on input "Reading Comprehension" at bounding box center [160, 98] width 6 height 6
radio input "true"
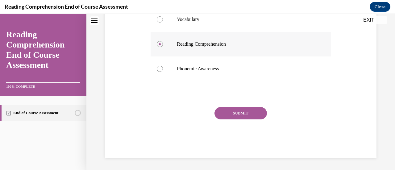
scroll to position [161, 0]
click at [228, 117] on button "SUBMIT" at bounding box center [241, 113] width 53 height 12
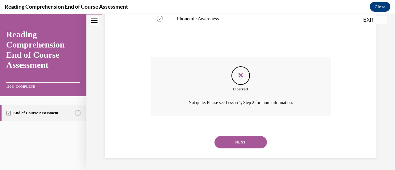
scroll to position [219, 0]
click at [251, 136] on button "NEXT" at bounding box center [241, 142] width 53 height 12
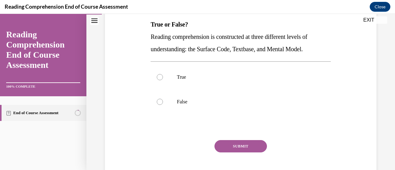
scroll to position [100, 0]
click at [235, 74] on p "True" at bounding box center [246, 77] width 138 height 6
click at [163, 74] on input "True" at bounding box center [160, 77] width 6 height 6
radio input "true"
click at [243, 141] on button "SUBMIT" at bounding box center [241, 146] width 53 height 12
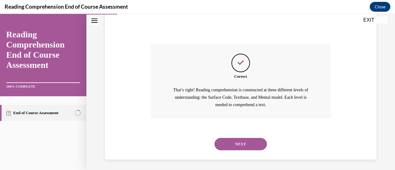
scroll to position [197, 0]
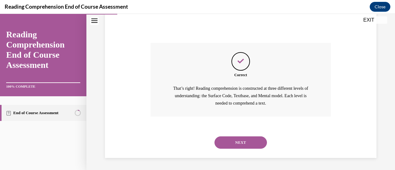
click at [256, 148] on button "NEXT" at bounding box center [241, 143] width 53 height 12
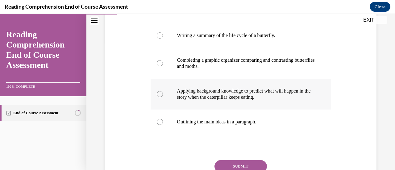
scroll to position [129, 0]
click at [249, 97] on p "Applying background knowledge to predict what will happen in the story when the…" at bounding box center [246, 94] width 138 height 12
click at [163, 97] on input "Applying background knowledge to predict what will happen in the story when the…" at bounding box center [160, 94] width 6 height 6
radio input "true"
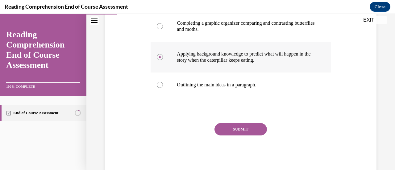
scroll to position [166, 0]
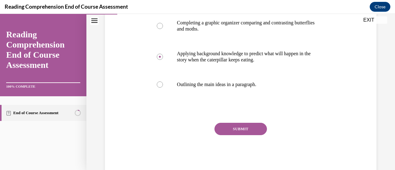
click at [237, 132] on button "SUBMIT" at bounding box center [241, 129] width 53 height 12
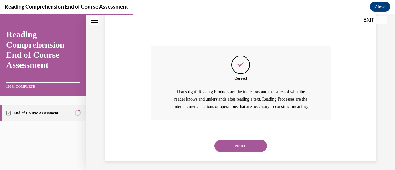
scroll to position [254, 0]
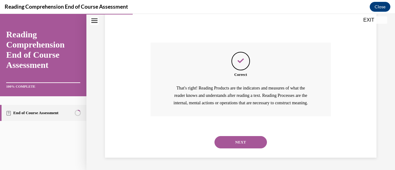
click at [244, 146] on button "NEXT" at bounding box center [241, 142] width 53 height 12
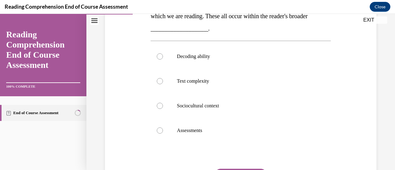
scroll to position [133, 0]
click at [221, 108] on p "Sociocultural context" at bounding box center [246, 105] width 138 height 6
click at [163, 108] on input "Sociocultural context" at bounding box center [160, 105] width 6 height 6
radio input "true"
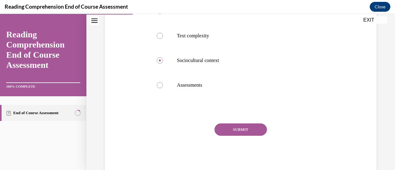
click at [243, 128] on button "SUBMIT" at bounding box center [241, 130] width 53 height 12
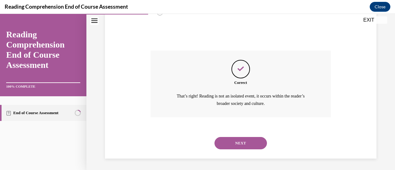
scroll to position [251, 0]
click at [243, 143] on button "NEXT" at bounding box center [241, 143] width 53 height 12
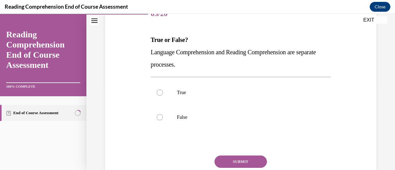
scroll to position [85, 0]
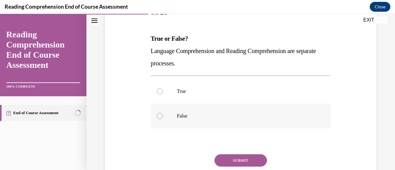
click at [205, 121] on label "False" at bounding box center [241, 116] width 180 height 25
click at [163, 119] on input "False" at bounding box center [160, 116] width 6 height 6
radio input "true"
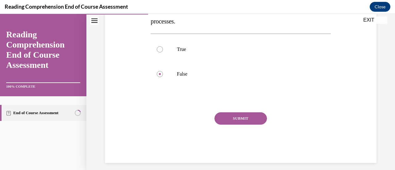
click at [229, 118] on button "SUBMIT" at bounding box center [241, 118] width 53 height 12
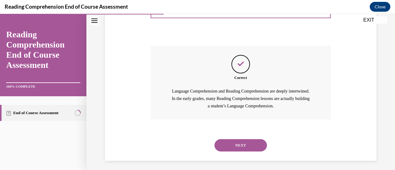
scroll to position [197, 0]
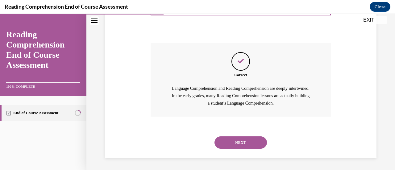
click at [250, 140] on button "NEXT" at bounding box center [241, 143] width 53 height 12
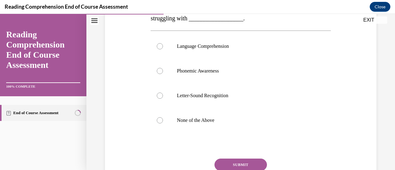
scroll to position [118, 0]
click at [210, 75] on label "Phonemic Awareness" at bounding box center [241, 70] width 180 height 25
click at [163, 74] on input "Phonemic Awareness" at bounding box center [160, 71] width 6 height 6
radio input "true"
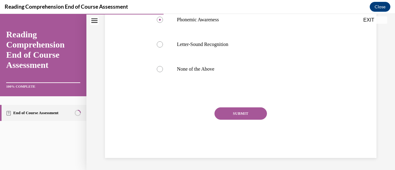
click at [241, 111] on button "SUBMIT" at bounding box center [241, 114] width 53 height 12
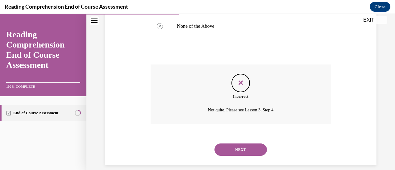
scroll to position [219, 0]
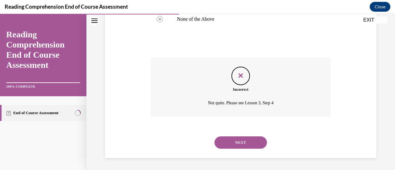
click at [243, 146] on button "NEXT" at bounding box center [241, 143] width 53 height 12
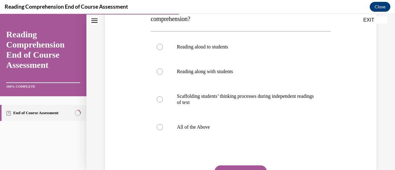
scroll to position [121, 0]
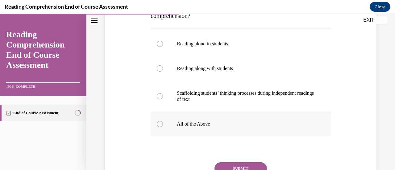
click at [217, 122] on p "All of the Above" at bounding box center [246, 124] width 138 height 6
click at [163, 122] on input "All of the Above" at bounding box center [160, 124] width 6 height 6
radio input "true"
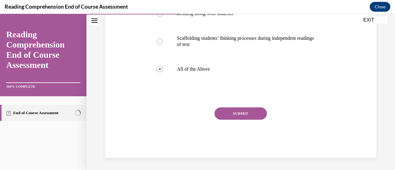
click at [247, 114] on button "SUBMIT" at bounding box center [241, 114] width 53 height 12
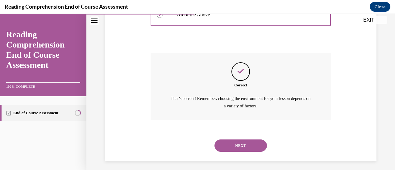
scroll to position [233, 0]
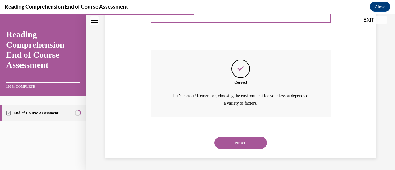
click at [243, 145] on button "NEXT" at bounding box center [241, 143] width 53 height 12
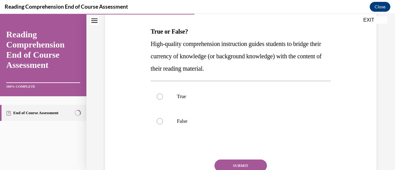
scroll to position [92, 0]
click at [212, 100] on label "True" at bounding box center [241, 97] width 180 height 25
click at [163, 100] on input "True" at bounding box center [160, 97] width 6 height 6
radio input "true"
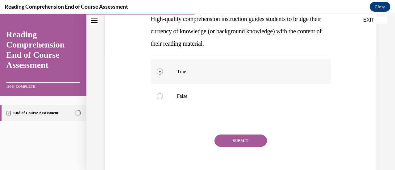
scroll to position [118, 0]
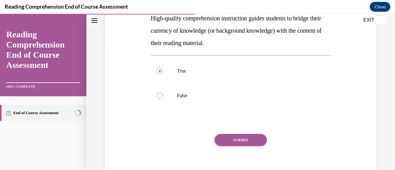
click at [251, 139] on button "SUBMIT" at bounding box center [241, 140] width 53 height 12
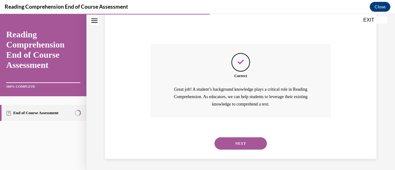
scroll to position [209, 0]
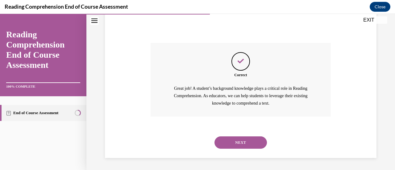
click at [242, 140] on button "NEXT" at bounding box center [241, 143] width 53 height 12
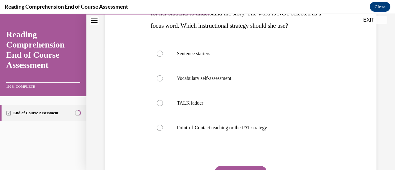
scroll to position [135, 0]
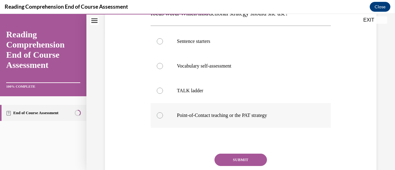
click at [245, 113] on p "Point-of-Contact teaching or the PAT strategy" at bounding box center [246, 115] width 138 height 6
click at [163, 113] on input "Point-of-Contact teaching or the PAT strategy" at bounding box center [160, 115] width 6 height 6
radio input "true"
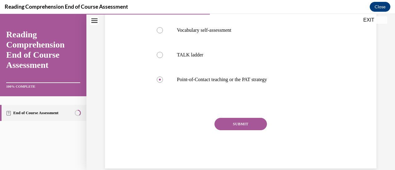
click at [247, 123] on button "SUBMIT" at bounding box center [241, 124] width 53 height 12
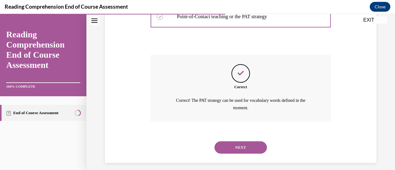
scroll to position [239, 0]
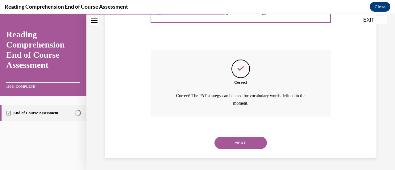
click at [243, 142] on button "NEXT" at bounding box center [241, 143] width 53 height 12
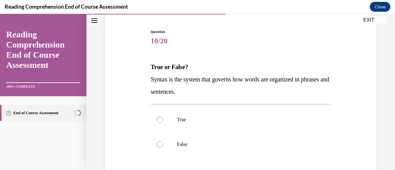
scroll to position [73, 0]
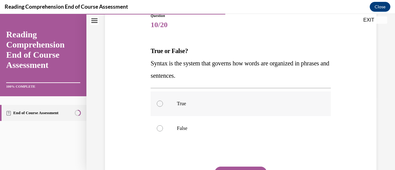
click at [198, 108] on label "True" at bounding box center [241, 103] width 180 height 25
click at [163, 107] on input "True" at bounding box center [160, 104] width 6 height 6
radio input "true"
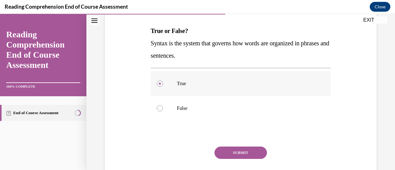
scroll to position [93, 0]
click at [239, 147] on button "SUBMIT" at bounding box center [241, 152] width 53 height 12
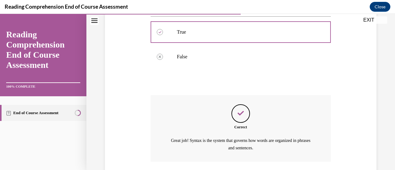
scroll to position [189, 0]
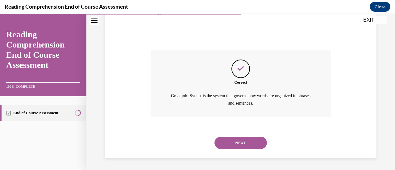
click at [245, 139] on button "NEXT" at bounding box center [241, 143] width 53 height 12
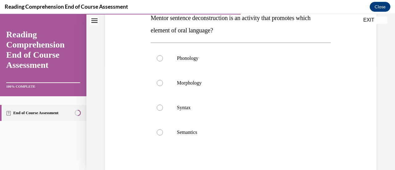
scroll to position [106, 0]
click at [213, 134] on p "Semantics" at bounding box center [246, 132] width 138 height 6
click at [163, 134] on input "Semantics" at bounding box center [160, 132] width 6 height 6
radio input "true"
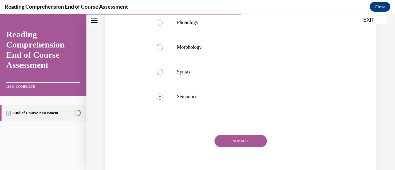
click at [231, 146] on button "SUBMIT" at bounding box center [241, 141] width 53 height 12
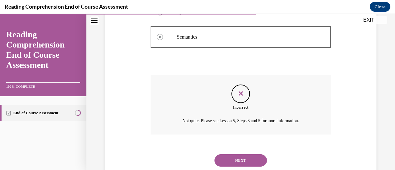
scroll to position [219, 0]
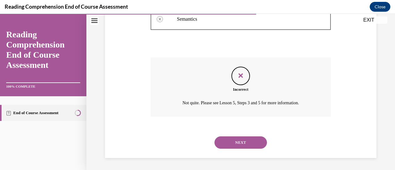
click at [241, 148] on button "NEXT" at bounding box center [241, 143] width 53 height 12
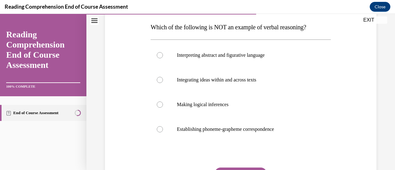
scroll to position [96, 0]
click at [239, 136] on label "Establishing phoneme-grapheme correspondence" at bounding box center [241, 129] width 180 height 25
click at [163, 133] on input "Establishing phoneme-grapheme correspondence" at bounding box center [160, 130] width 6 height 6
radio input "true"
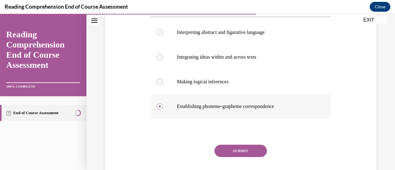
scroll to position [126, 0]
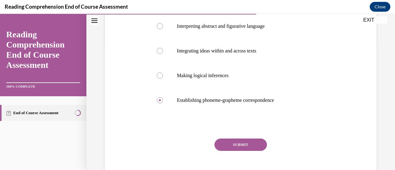
click at [249, 144] on button "SUBMIT" at bounding box center [241, 145] width 53 height 12
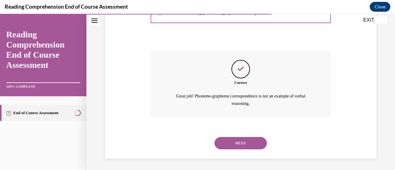
scroll to position [214, 0]
click at [248, 144] on button "NEXT" at bounding box center [241, 143] width 53 height 12
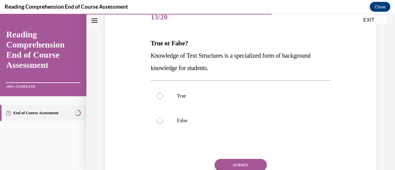
scroll to position [81, 0]
click at [202, 119] on p "False" at bounding box center [246, 120] width 138 height 6
click at [163, 119] on input "False" at bounding box center [160, 120] width 6 height 6
radio input "true"
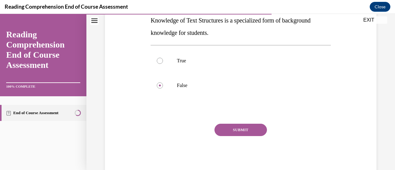
click at [235, 125] on button "SUBMIT" at bounding box center [241, 130] width 53 height 12
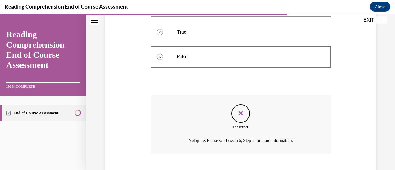
scroll to position [182, 0]
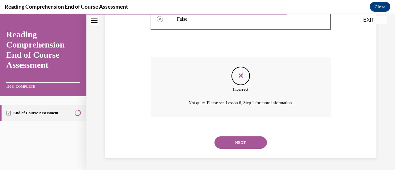
click at [247, 142] on button "NEXT" at bounding box center [241, 143] width 53 height 12
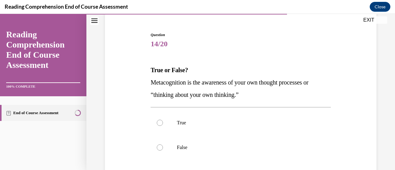
scroll to position [74, 0]
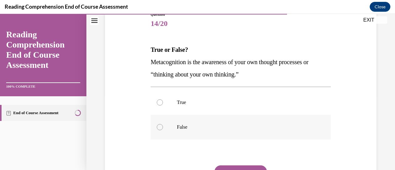
click at [208, 121] on label "False" at bounding box center [241, 127] width 180 height 25
click at [163, 124] on input "False" at bounding box center [160, 127] width 6 height 6
radio input "true"
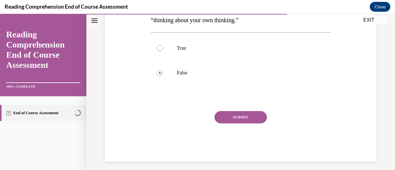
click at [233, 121] on button "SUBMIT" at bounding box center [241, 117] width 53 height 12
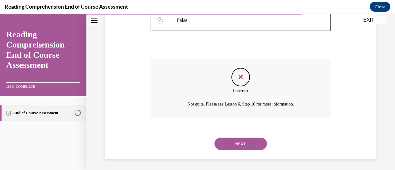
scroll to position [182, 0]
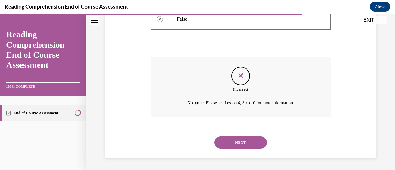
click at [252, 140] on button "NEXT" at bounding box center [241, 143] width 53 height 12
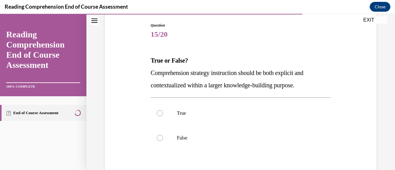
scroll to position [64, 0]
click at [218, 112] on p "True" at bounding box center [246, 113] width 138 height 6
click at [163, 112] on input "True" at bounding box center [160, 113] width 6 height 6
radio input "true"
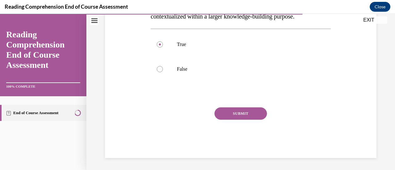
click at [242, 110] on button "SUBMIT" at bounding box center [241, 114] width 53 height 12
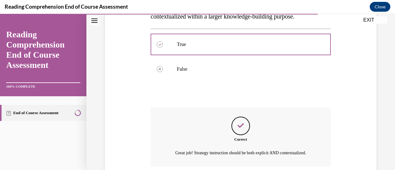
scroll to position [189, 0]
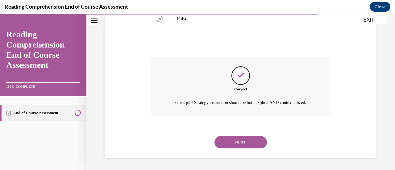
click at [247, 140] on button "NEXT" at bounding box center [241, 142] width 53 height 12
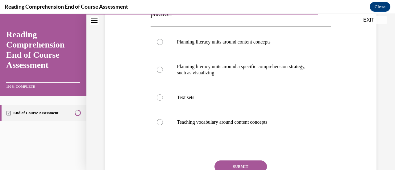
scroll to position [123, 0]
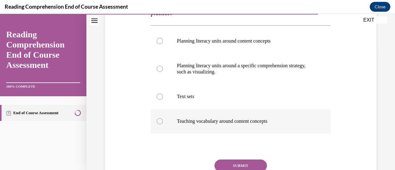
click at [239, 123] on p "Teaching vocabulary around content concepts" at bounding box center [246, 121] width 138 height 6
click at [163, 123] on input "Teaching vocabulary around content concepts" at bounding box center [160, 121] width 6 height 6
radio input "true"
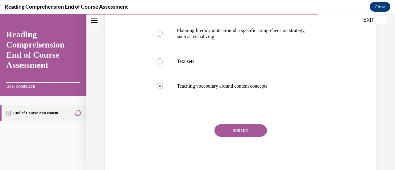
click at [248, 131] on button "SUBMIT" at bounding box center [241, 131] width 53 height 12
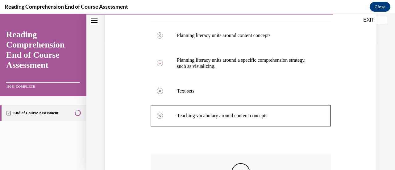
scroll to position [207, 0]
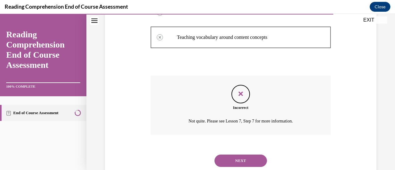
click at [249, 163] on button "NEXT" at bounding box center [241, 161] width 53 height 12
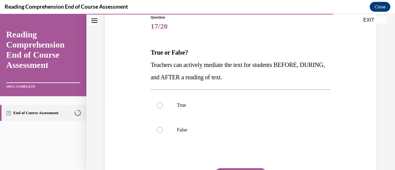
scroll to position [72, 0]
click at [210, 106] on p "True" at bounding box center [246, 105] width 138 height 6
click at [163, 106] on input "True" at bounding box center [160, 105] width 6 height 6
radio input "true"
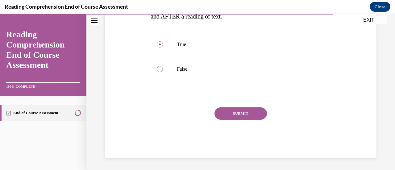
click at [242, 116] on button "SUBMIT" at bounding box center [241, 114] width 53 height 12
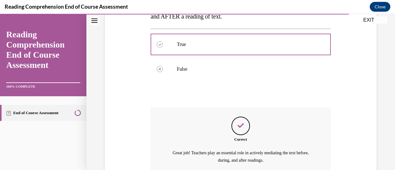
scroll to position [189, 0]
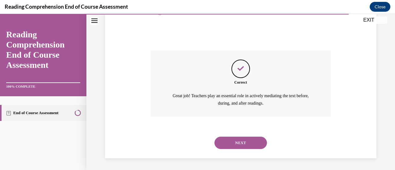
click at [248, 137] on button "NEXT" at bounding box center [241, 143] width 53 height 12
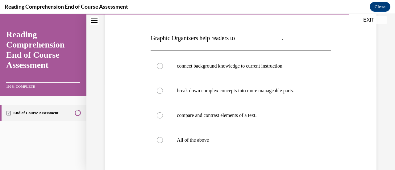
scroll to position [86, 0]
click at [229, 136] on label "All of the above" at bounding box center [241, 140] width 180 height 25
click at [163, 137] on input "All of the above" at bounding box center [160, 140] width 6 height 6
radio input "true"
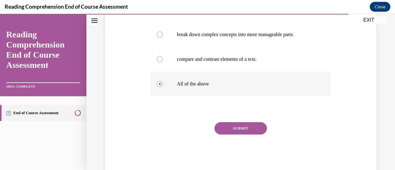
scroll to position [144, 0]
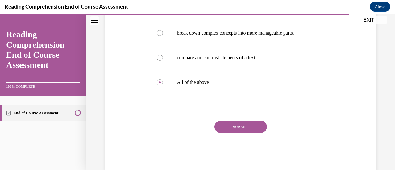
click at [242, 134] on div "SUBMIT" at bounding box center [241, 136] width 180 height 31
click at [246, 129] on button "SUBMIT" at bounding box center [241, 127] width 53 height 12
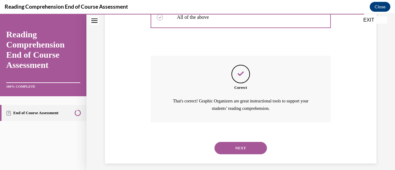
scroll to position [214, 0]
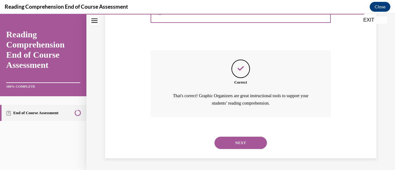
click at [255, 142] on button "NEXT" at bounding box center [241, 143] width 53 height 12
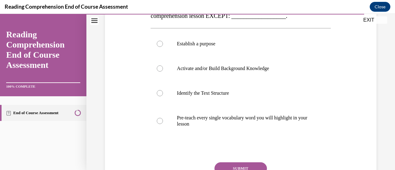
scroll to position [121, 0]
click at [239, 127] on label "Pre-teach every single vocabulary word you will highlight in your lesson" at bounding box center [241, 120] width 180 height 31
click at [163, 124] on input "Pre-teach every single vocabulary word you will highlight in your lesson" at bounding box center [160, 121] width 6 height 6
radio input "true"
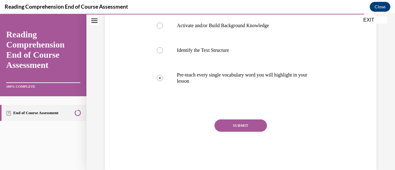
click at [247, 123] on button "SUBMIT" at bounding box center [241, 126] width 53 height 12
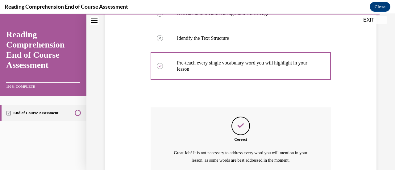
scroll to position [233, 0]
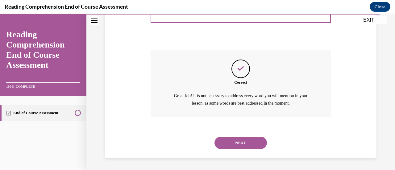
click at [248, 137] on button "NEXT" at bounding box center [241, 143] width 53 height 12
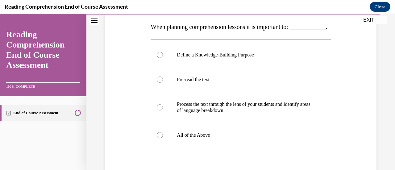
scroll to position [97, 0]
click at [234, 138] on label "All of the Above" at bounding box center [241, 135] width 180 height 25
click at [163, 138] on input "All of the Above" at bounding box center [160, 135] width 6 height 6
radio input "true"
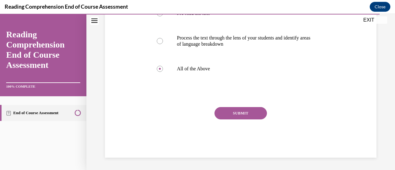
click at [246, 115] on button "SUBMIT" at bounding box center [241, 113] width 53 height 12
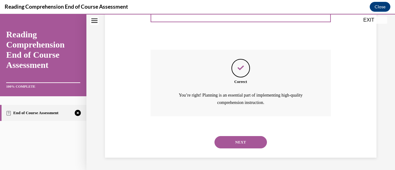
scroll to position [233, 0]
click at [237, 139] on button "NEXT" at bounding box center [241, 142] width 53 height 12
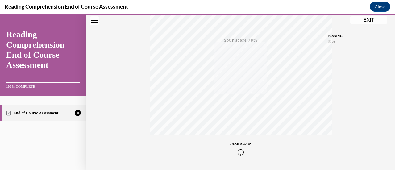
scroll to position [160, 0]
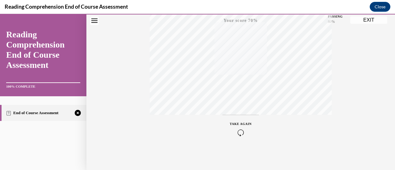
click at [242, 133] on icon "button" at bounding box center [241, 132] width 22 height 7
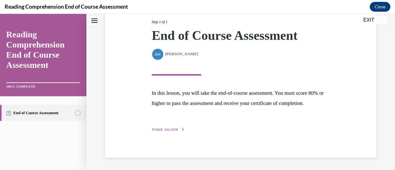
click at [174, 124] on div "Step 1 of 1 End of Course Assessment By Alexander Mackey Alexander Mackey In th…" at bounding box center [241, 69] width 188 height 128
click at [181, 131] on icon "button" at bounding box center [183, 129] width 4 height 3
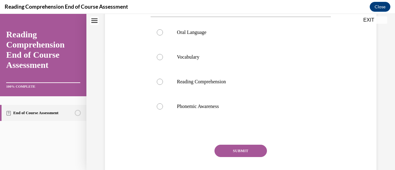
scroll to position [120, 0]
click at [209, 109] on p "Phonemic Awareness" at bounding box center [246, 106] width 138 height 6
click at [163, 109] on input "Phonemic Awareness" at bounding box center [160, 106] width 6 height 6
radio input "true"
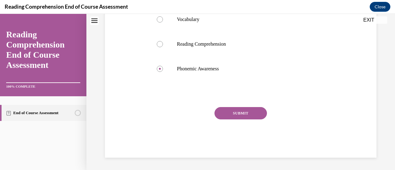
click at [250, 113] on button "SUBMIT" at bounding box center [241, 113] width 53 height 12
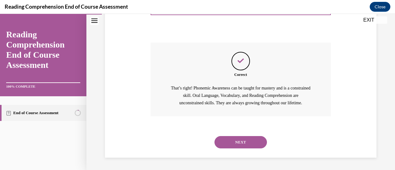
scroll to position [234, 0]
click at [236, 145] on button "NEXT" at bounding box center [241, 142] width 53 height 12
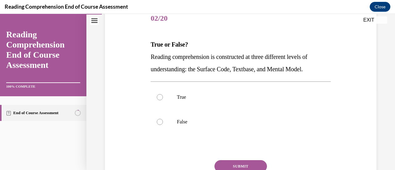
scroll to position [80, 0]
click at [198, 103] on label "True" at bounding box center [241, 97] width 180 height 25
click at [163, 100] on input "True" at bounding box center [160, 97] width 6 height 6
radio input "true"
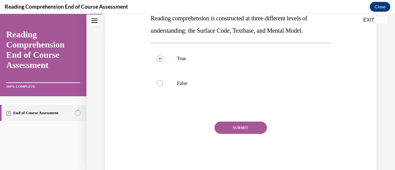
click at [243, 130] on button "SUBMIT" at bounding box center [241, 128] width 53 height 12
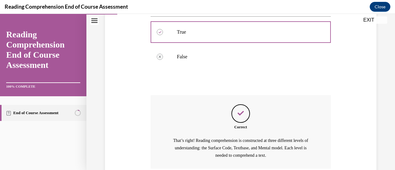
scroll to position [197, 0]
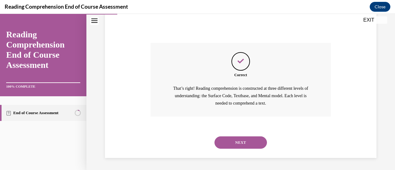
click at [241, 142] on button "NEXT" at bounding box center [241, 143] width 53 height 12
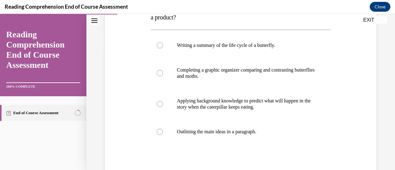
scroll to position [119, 0]
click at [222, 100] on p "Applying background knowledge to predict what will happen in the story when the…" at bounding box center [246, 104] width 138 height 12
click at [163, 101] on input "Applying background knowledge to predict what will happen in the story when the…" at bounding box center [160, 104] width 6 height 6
radio input "true"
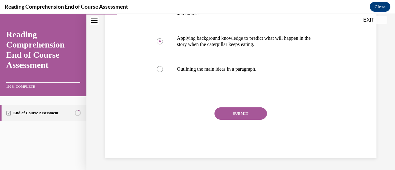
click at [244, 109] on button "SUBMIT" at bounding box center [241, 114] width 53 height 12
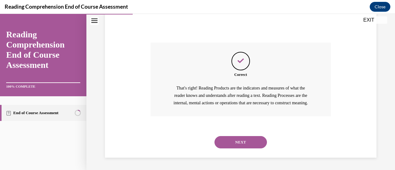
scroll to position [254, 0]
click at [243, 147] on button "NEXT" at bounding box center [241, 142] width 53 height 12
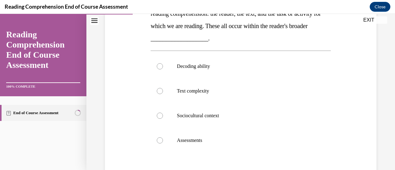
scroll to position [123, 0]
click at [227, 120] on label "Sociocultural context" at bounding box center [241, 115] width 180 height 25
click at [163, 119] on input "Sociocultural context" at bounding box center [160, 115] width 6 height 6
radio input "true"
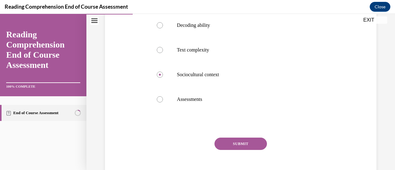
scroll to position [164, 0]
click at [251, 141] on button "SUBMIT" at bounding box center [241, 143] width 53 height 12
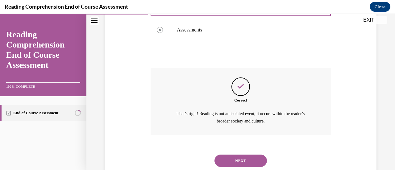
scroll to position [251, 0]
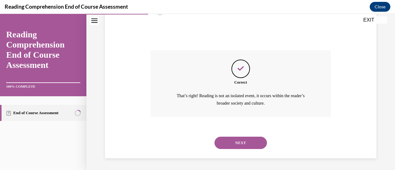
click at [237, 143] on button "NEXT" at bounding box center [241, 143] width 53 height 12
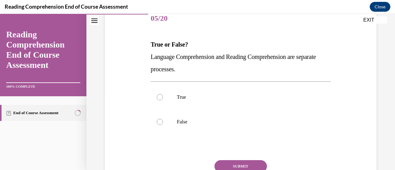
scroll to position [80, 0]
click at [206, 100] on label "True" at bounding box center [241, 96] width 180 height 25
click at [163, 100] on input "True" at bounding box center [160, 97] width 6 height 6
radio input "true"
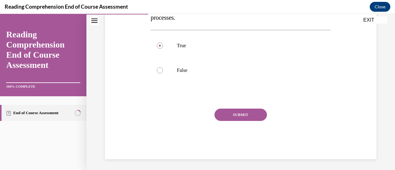
click at [239, 112] on button "SUBMIT" at bounding box center [241, 115] width 53 height 12
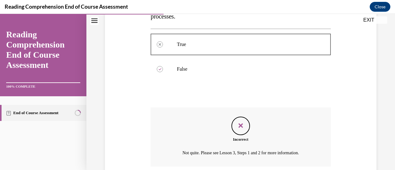
scroll to position [182, 0]
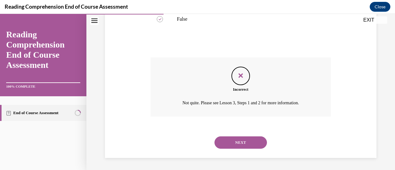
click at [243, 141] on button "NEXT" at bounding box center [241, 143] width 53 height 12
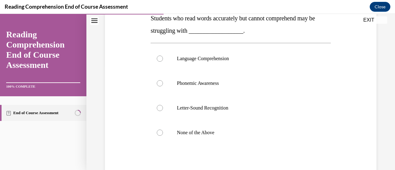
scroll to position [106, 0]
click at [217, 55] on p "Language Comprehension" at bounding box center [246, 58] width 138 height 6
click at [163, 55] on input "Language Comprehension" at bounding box center [160, 58] width 6 height 6
radio input "true"
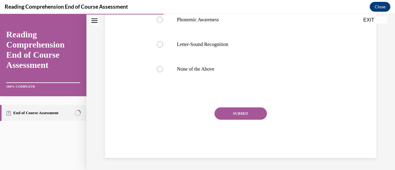
click at [244, 119] on button "SUBMIT" at bounding box center [241, 114] width 53 height 12
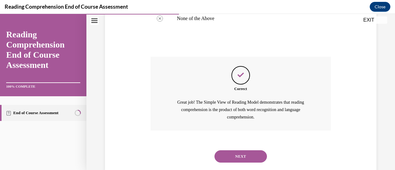
scroll to position [234, 0]
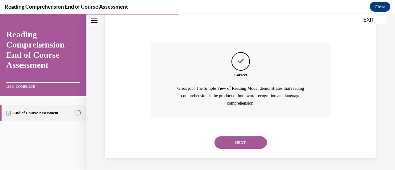
click at [253, 137] on button "NEXT" at bounding box center [241, 143] width 53 height 12
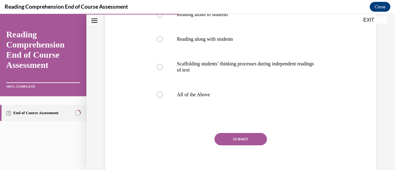
scroll to position [152, 0]
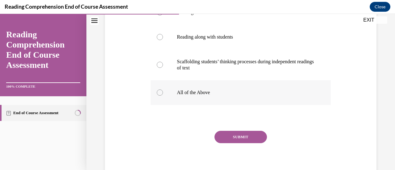
click at [229, 94] on p "All of the Above" at bounding box center [246, 93] width 138 height 6
click at [163, 94] on input "All of the Above" at bounding box center [160, 93] width 6 height 6
radio input "true"
click at [239, 133] on button "SUBMIT" at bounding box center [241, 137] width 53 height 12
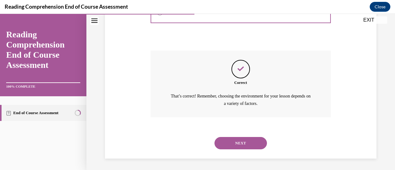
scroll to position [233, 0]
click at [253, 143] on button "NEXT" at bounding box center [241, 143] width 53 height 12
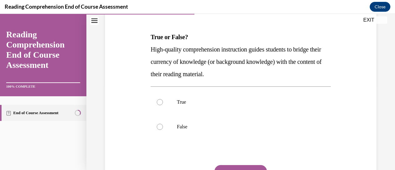
scroll to position [88, 0]
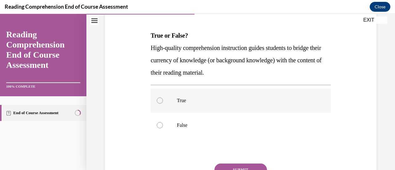
click at [214, 91] on label "True" at bounding box center [241, 100] width 180 height 25
click at [163, 98] on input "True" at bounding box center [160, 101] width 6 height 6
radio input "true"
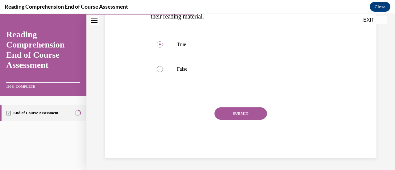
click at [245, 117] on button "SUBMIT" at bounding box center [241, 114] width 53 height 12
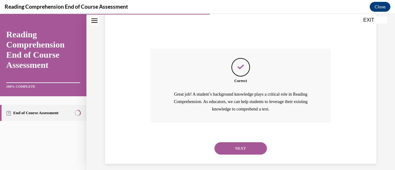
scroll to position [209, 0]
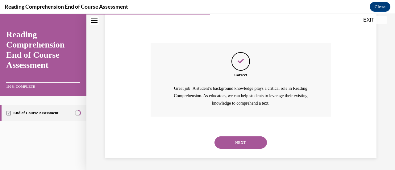
click at [251, 141] on button "NEXT" at bounding box center [241, 143] width 53 height 12
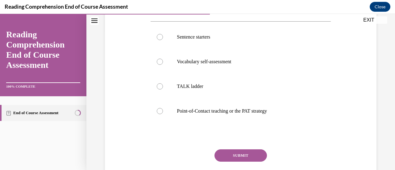
scroll to position [140, 0]
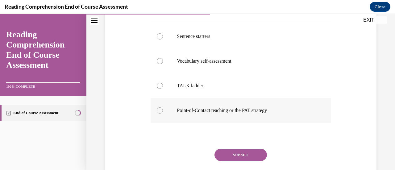
click at [248, 112] on p "Point-of-Contact teaching or the PAT strategy" at bounding box center [246, 111] width 138 height 6
click at [163, 112] on input "Point-of-Contact teaching or the PAT strategy" at bounding box center [160, 111] width 6 height 6
radio input "true"
click at [254, 158] on button "SUBMIT" at bounding box center [241, 155] width 53 height 12
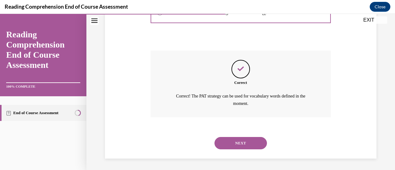
scroll to position [239, 0]
click at [244, 145] on button "NEXT" at bounding box center [241, 143] width 53 height 12
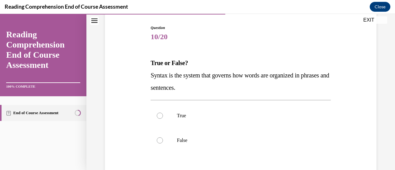
scroll to position [61, 0]
click at [200, 115] on p "True" at bounding box center [246, 115] width 138 height 6
click at [163, 115] on input "True" at bounding box center [160, 115] width 6 height 6
radio input "true"
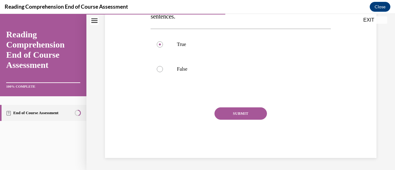
click at [235, 112] on button "SUBMIT" at bounding box center [241, 114] width 53 height 12
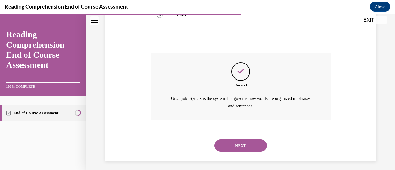
scroll to position [189, 0]
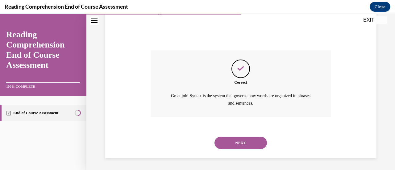
click at [248, 136] on div "NEXT" at bounding box center [241, 143] width 180 height 25
click at [251, 139] on button "NEXT" at bounding box center [241, 143] width 53 height 12
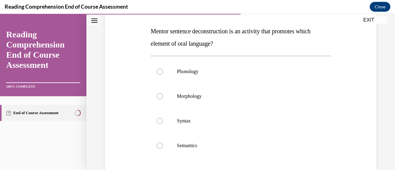
scroll to position [98, 0]
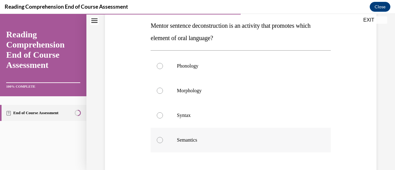
click at [185, 138] on p "Semantics" at bounding box center [246, 140] width 138 height 6
click at [163, 138] on input "Semantics" at bounding box center [160, 140] width 6 height 6
radio input "true"
click at [194, 107] on label "Syntax" at bounding box center [241, 115] width 180 height 25
click at [163, 112] on input "Syntax" at bounding box center [160, 115] width 6 height 6
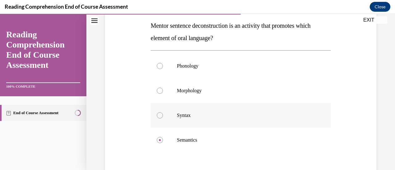
radio input "true"
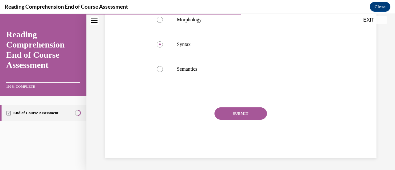
click at [233, 110] on button "SUBMIT" at bounding box center [241, 114] width 53 height 12
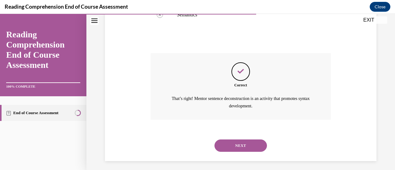
scroll to position [226, 0]
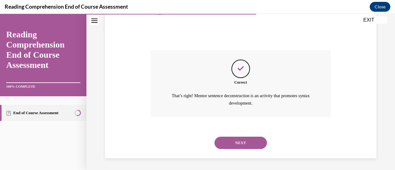
click at [245, 137] on button "NEXT" at bounding box center [241, 143] width 53 height 12
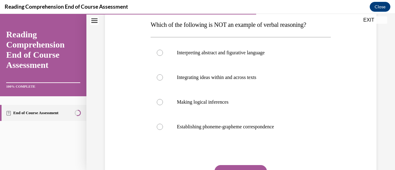
scroll to position [99, 0]
click at [230, 129] on p "Establishing phoneme-grapheme correspondence" at bounding box center [246, 127] width 138 height 6
click at [163, 129] on input "Establishing phoneme-grapheme correspondence" at bounding box center [160, 127] width 6 height 6
radio input "true"
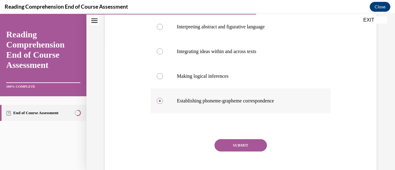
scroll to position [130, 0]
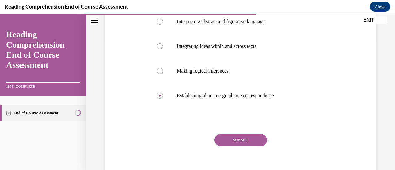
click at [248, 138] on button "SUBMIT" at bounding box center [241, 140] width 53 height 12
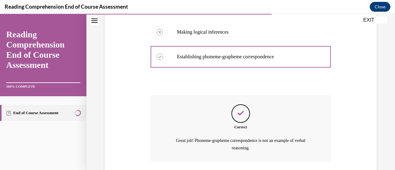
scroll to position [214, 0]
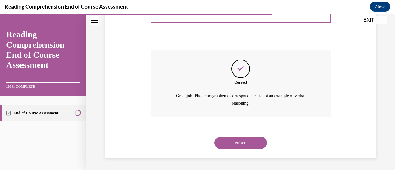
click at [241, 138] on button "NEXT" at bounding box center [241, 143] width 53 height 12
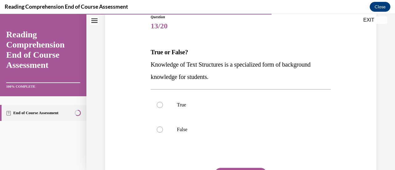
scroll to position [72, 0]
click at [194, 104] on p "True" at bounding box center [246, 105] width 138 height 6
click at [163, 104] on input "True" at bounding box center [160, 105] width 6 height 6
radio input "true"
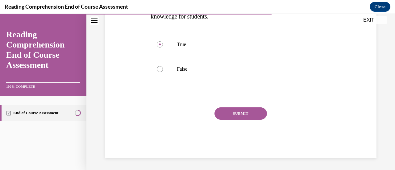
click at [241, 113] on button "SUBMIT" at bounding box center [241, 114] width 53 height 12
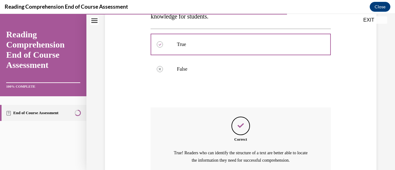
scroll to position [189, 0]
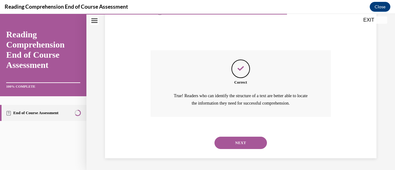
click at [252, 141] on button "NEXT" at bounding box center [241, 143] width 53 height 12
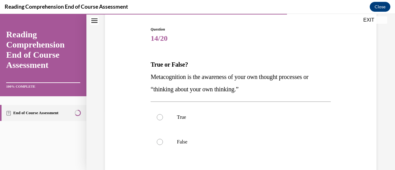
scroll to position [61, 0]
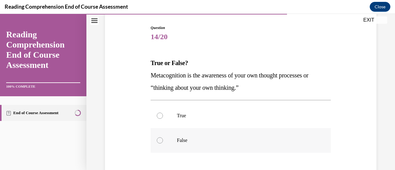
click at [218, 136] on label "False" at bounding box center [241, 140] width 180 height 25
click at [163, 137] on input "False" at bounding box center [160, 140] width 6 height 6
radio input "true"
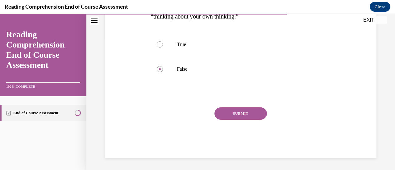
click at [241, 112] on button "SUBMIT" at bounding box center [241, 114] width 53 height 12
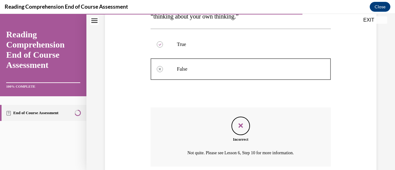
scroll to position [182, 0]
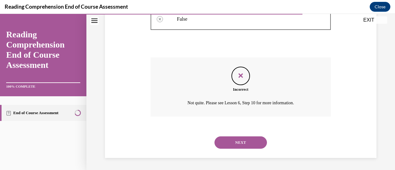
click at [248, 139] on button "NEXT" at bounding box center [241, 143] width 53 height 12
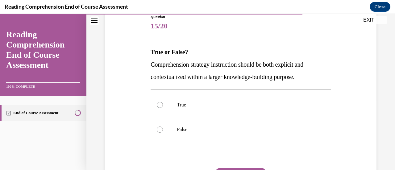
scroll to position [72, 0]
click at [224, 117] on label "False" at bounding box center [241, 129] width 180 height 25
click at [163, 126] on input "False" at bounding box center [160, 129] width 6 height 6
radio input "true"
click at [225, 107] on p "True" at bounding box center [246, 105] width 138 height 6
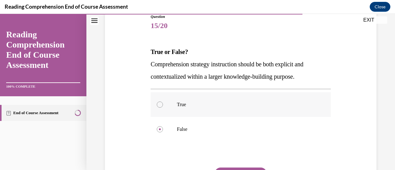
click at [163, 107] on input "True" at bounding box center [160, 105] width 6 height 6
radio input "true"
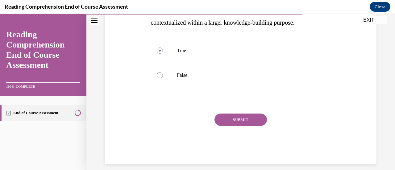
click at [242, 119] on button "SUBMIT" at bounding box center [241, 120] width 53 height 12
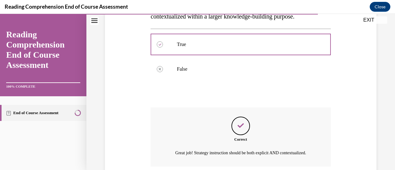
scroll to position [189, 0]
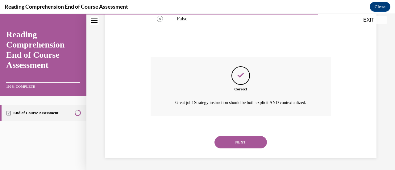
click at [242, 140] on button "NEXT" at bounding box center [241, 142] width 53 height 12
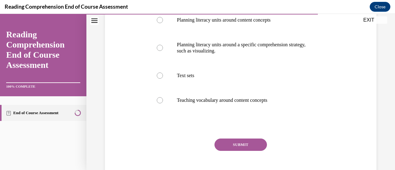
scroll to position [145, 0]
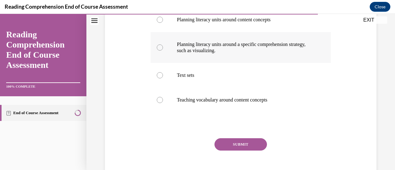
click at [228, 41] on label "Planning literacy units around a specific comprehension strategy, such as visua…" at bounding box center [241, 47] width 180 height 31
click at [163, 44] on input "Planning literacy units around a specific comprehension strategy, such as visua…" at bounding box center [160, 47] width 6 height 6
radio input "true"
click at [240, 139] on button "SUBMIT" at bounding box center [241, 144] width 53 height 12
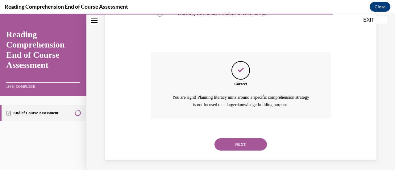
scroll to position [233, 0]
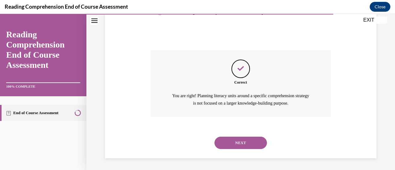
click at [245, 148] on button "NEXT" at bounding box center [241, 143] width 53 height 12
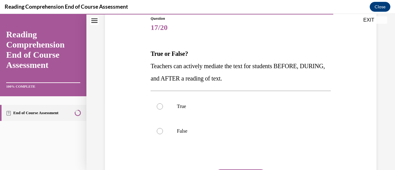
scroll to position [70, 0]
click at [219, 99] on label "True" at bounding box center [241, 106] width 180 height 25
click at [163, 103] on input "True" at bounding box center [160, 106] width 6 height 6
radio input "true"
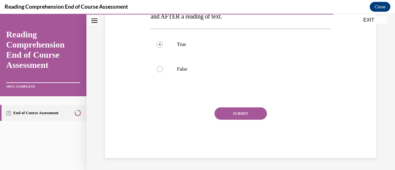
click at [248, 114] on button "SUBMIT" at bounding box center [241, 114] width 53 height 12
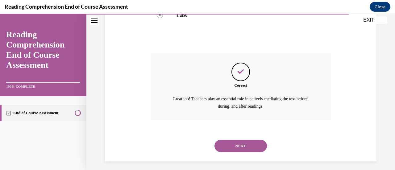
scroll to position [189, 0]
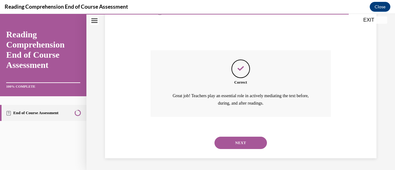
click at [247, 143] on button "NEXT" at bounding box center [241, 143] width 53 height 12
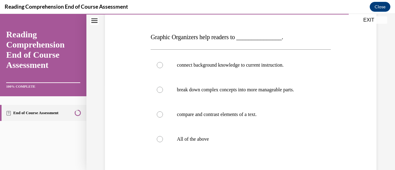
scroll to position [88, 0]
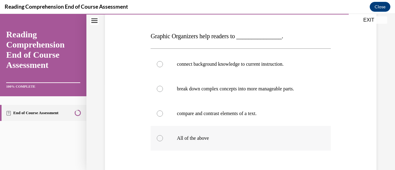
click at [229, 137] on p "All of the above" at bounding box center [246, 138] width 138 height 6
click at [163, 137] on input "All of the above" at bounding box center [160, 138] width 6 height 6
radio input "true"
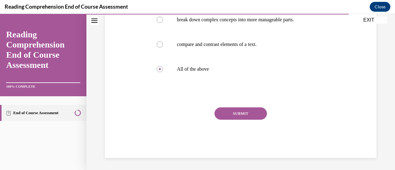
click at [243, 107] on div "Question 18/20 Graphic Organizers help readers to _______________. connect back…" at bounding box center [241, 43] width 180 height 229
click at [245, 110] on button "SUBMIT" at bounding box center [241, 114] width 53 height 12
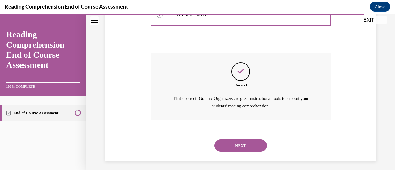
scroll to position [214, 0]
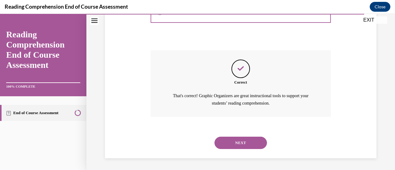
click at [252, 136] on div "NEXT" at bounding box center [241, 143] width 180 height 25
click at [252, 141] on button "NEXT" at bounding box center [241, 143] width 53 height 12
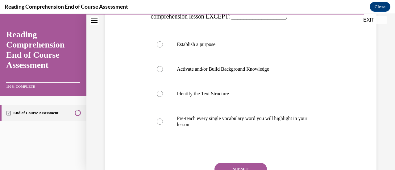
scroll to position [120, 0]
click at [230, 119] on p "Pre-teach every single vocabulary word you will highlight in your lesson" at bounding box center [246, 121] width 138 height 12
click at [163, 119] on input "Pre-teach every single vocabulary word you will highlight in your lesson" at bounding box center [160, 121] width 6 height 6
radio input "true"
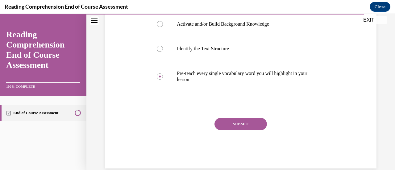
click at [246, 123] on button "SUBMIT" at bounding box center [241, 124] width 53 height 12
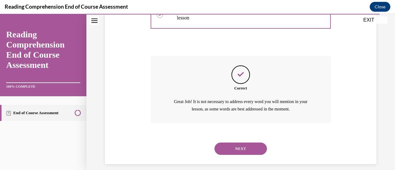
scroll to position [233, 0]
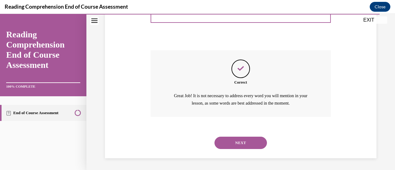
click at [249, 141] on button "NEXT" at bounding box center [241, 143] width 53 height 12
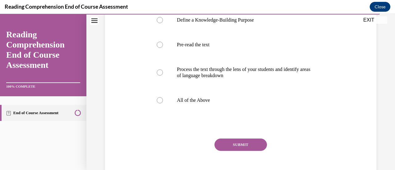
scroll to position [132, 0]
click at [222, 103] on p "All of the Above" at bounding box center [246, 100] width 138 height 6
click at [163, 103] on input "All of the Above" at bounding box center [160, 100] width 6 height 6
radio input "true"
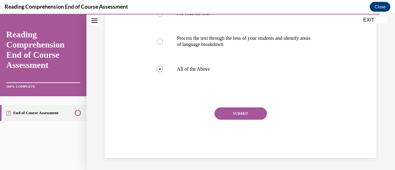
scroll to position [163, 0]
click at [242, 132] on div "SUBMIT" at bounding box center [241, 122] width 180 height 31
click at [243, 120] on button "SUBMIT" at bounding box center [241, 113] width 53 height 12
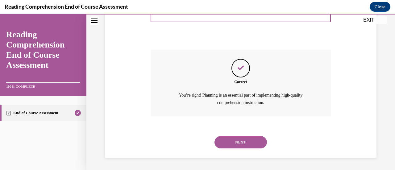
scroll to position [233, 0]
click at [247, 146] on button "NEXT" at bounding box center [241, 142] width 53 height 12
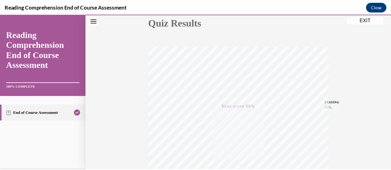
scroll to position [0, 0]
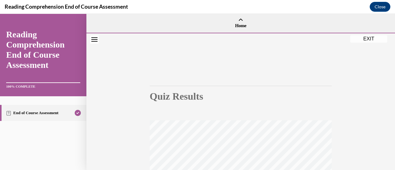
click at [370, 37] on button "EXIT" at bounding box center [369, 38] width 37 height 7
click at [374, 9] on button "Close" at bounding box center [380, 7] width 21 height 10
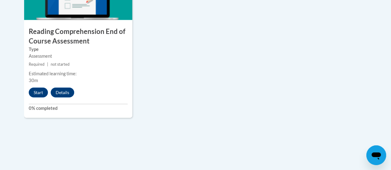
scroll to position [768, 0]
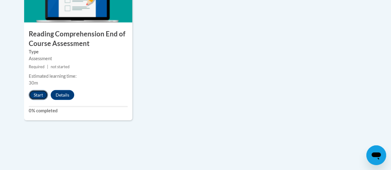
click at [31, 94] on button "Start" at bounding box center [38, 95] width 19 height 10
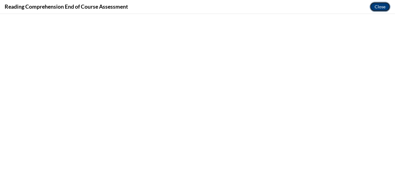
click at [387, 7] on button "Close" at bounding box center [380, 7] width 21 height 10
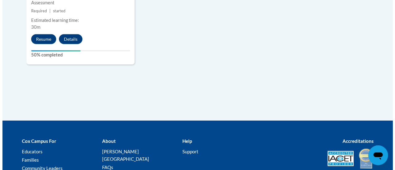
scroll to position [824, 0]
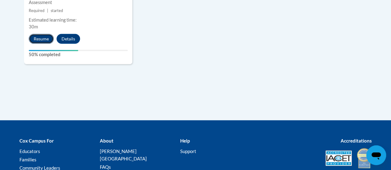
click at [38, 41] on button "Resume" at bounding box center [41, 39] width 25 height 10
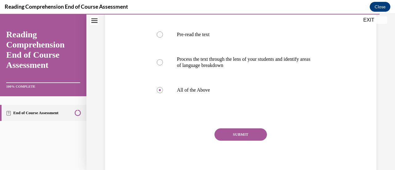
scroll to position [142, 0]
click at [245, 141] on button "SUBMIT" at bounding box center [241, 134] width 53 height 12
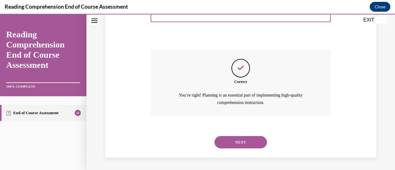
scroll to position [233, 0]
click at [253, 142] on button "NEXT" at bounding box center [241, 142] width 53 height 12
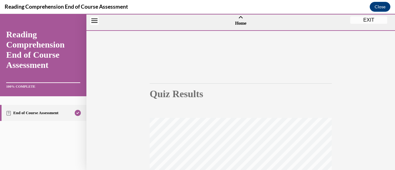
scroll to position [2, 0]
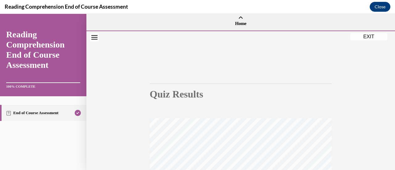
click at [364, 36] on button "EXIT" at bounding box center [369, 36] width 37 height 7
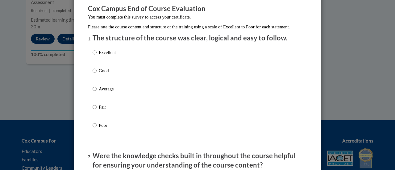
scroll to position [59, 0]
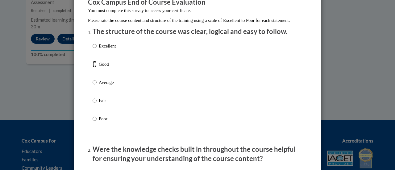
click at [93, 68] on input "Good" at bounding box center [95, 64] width 4 height 7
radio input "true"
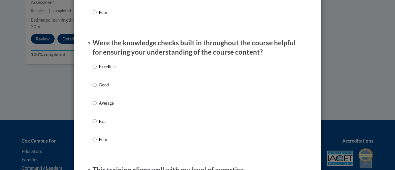
scroll to position [167, 0]
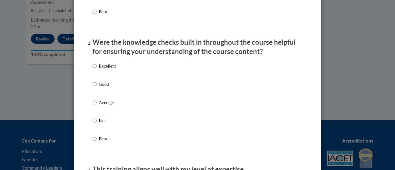
click at [96, 93] on label "Good" at bounding box center [104, 89] width 23 height 17
click at [96, 88] on input "Good" at bounding box center [95, 84] width 4 height 7
radio input "true"
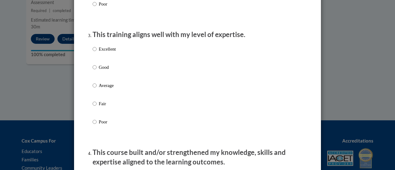
scroll to position [302, 0]
click at [99, 70] on p "Good" at bounding box center [107, 67] width 17 height 7
click at [97, 70] on input "Good" at bounding box center [95, 67] width 4 height 7
radio input "true"
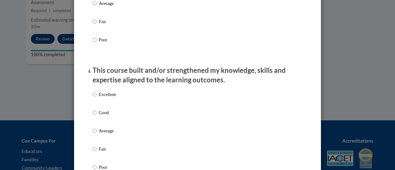
scroll to position [384, 0]
click at [102, 116] on p "Good" at bounding box center [107, 112] width 17 height 7
click at [97, 116] on input "Good" at bounding box center [95, 112] width 4 height 7
radio input "true"
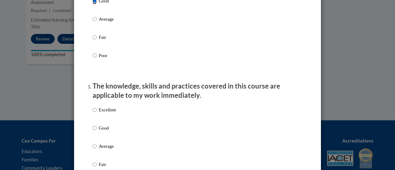
scroll to position [496, 0]
click at [104, 131] on p "Good" at bounding box center [107, 128] width 17 height 7
click at [97, 131] on input "Good" at bounding box center [95, 128] width 4 height 7
radio input "true"
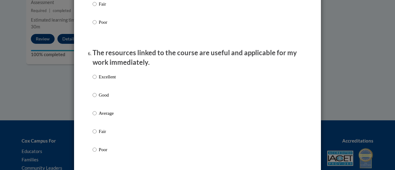
scroll to position [657, 0]
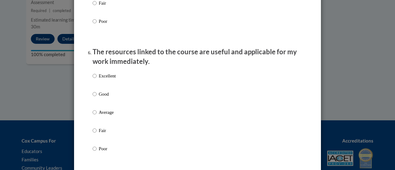
click at [106, 98] on p "Good" at bounding box center [107, 94] width 17 height 7
click at [97, 98] on input "Good" at bounding box center [95, 94] width 4 height 7
radio input "true"
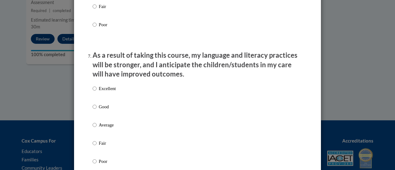
scroll to position [782, 0]
click at [104, 110] on p "Good" at bounding box center [107, 106] width 17 height 7
click at [97, 110] on input "Good" at bounding box center [95, 106] width 4 height 7
radio input "true"
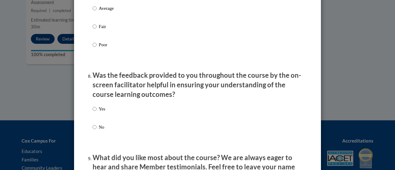
scroll to position [907, 0]
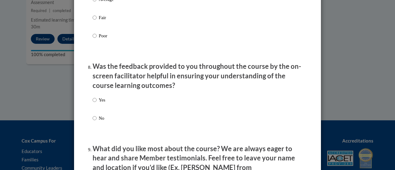
click at [98, 111] on label "Yes" at bounding box center [99, 105] width 13 height 17
click at [97, 104] on input "Yes" at bounding box center [95, 100] width 4 height 7
radio input "true"
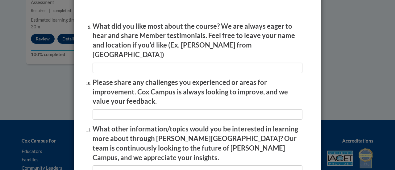
scroll to position [1115, 0]
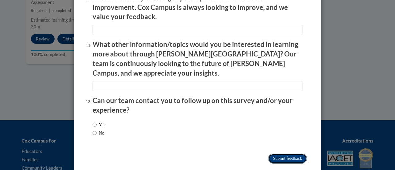
click at [283, 154] on input "Submit feedback" at bounding box center [288, 159] width 39 height 10
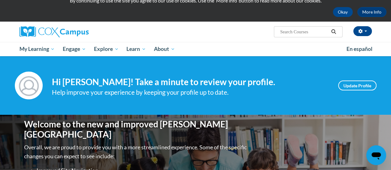
scroll to position [25, 0]
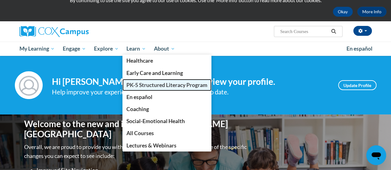
click at [162, 83] on span "PK-5 Structured Literacy Program" at bounding box center [166, 85] width 81 height 6
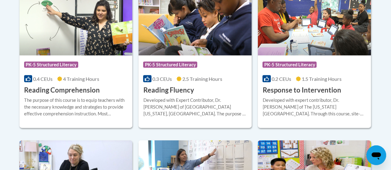
scroll to position [615, 0]
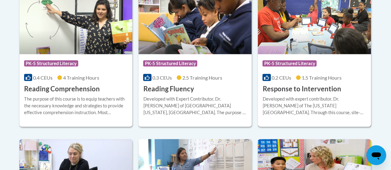
click at [281, 57] on div "Course Category: PK-5 Structured Literacy" at bounding box center [314, 64] width 104 height 14
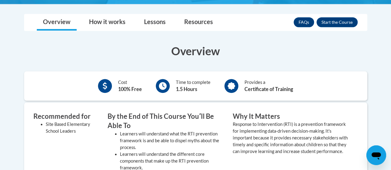
scroll to position [172, 0]
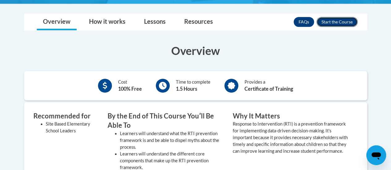
click at [349, 19] on button "Enroll" at bounding box center [336, 22] width 41 height 10
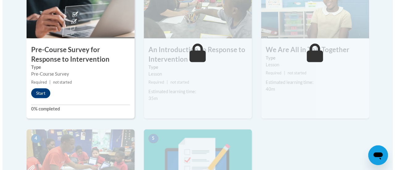
scroll to position [232, 0]
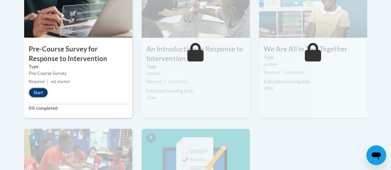
click at [34, 91] on button "Start" at bounding box center [38, 93] width 19 height 10
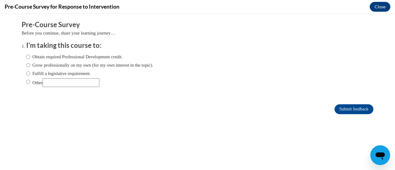
scroll to position [0, 0]
click at [44, 57] on label "Obtain required Professional Development credit." at bounding box center [74, 56] width 96 height 7
click at [30, 57] on input "Obtain required Professional Development credit." at bounding box center [28, 56] width 4 height 7
radio input "true"
click at [345, 110] on input "Submit feedback" at bounding box center [354, 109] width 39 height 10
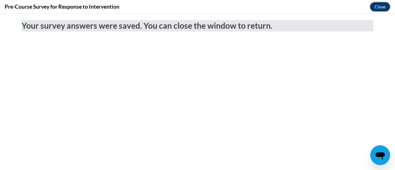
click at [382, 6] on button "Close" at bounding box center [380, 7] width 21 height 10
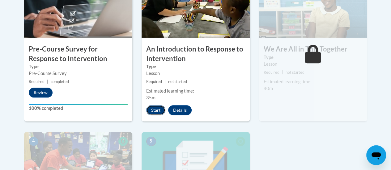
click at [155, 106] on button "Start" at bounding box center [155, 110] width 19 height 10
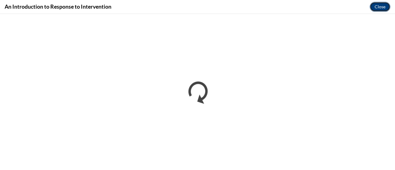
click at [383, 6] on button "Close" at bounding box center [380, 7] width 21 height 10
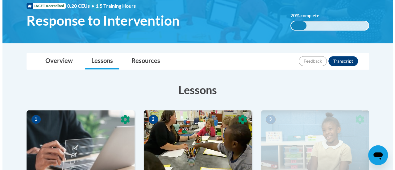
scroll to position [244, 0]
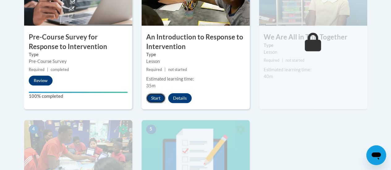
click at [156, 97] on button "Start" at bounding box center [155, 98] width 19 height 10
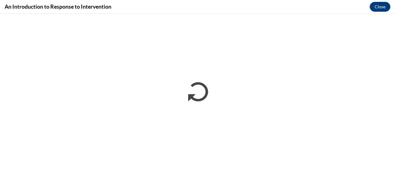
scroll to position [0, 0]
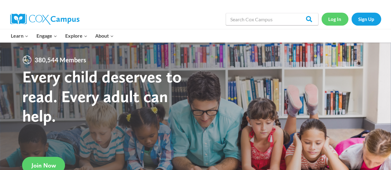
click at [330, 18] on link "Log In" at bounding box center [334, 19] width 27 height 13
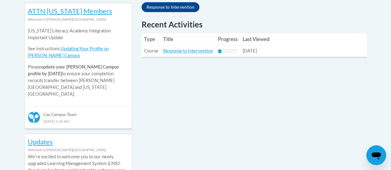
scroll to position [285, 0]
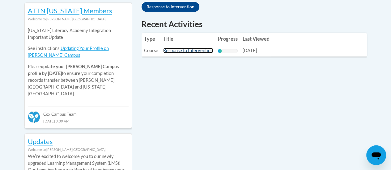
click at [193, 52] on link "Response to Intervention" at bounding box center [188, 50] width 50 height 5
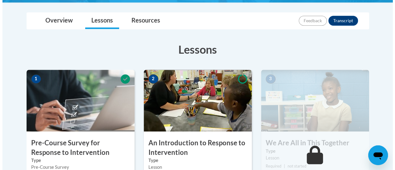
scroll to position [244, 0]
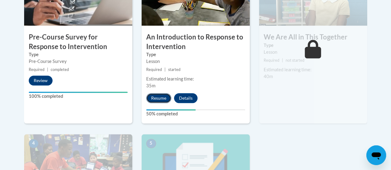
click at [156, 96] on button "Resume" at bounding box center [158, 98] width 25 height 10
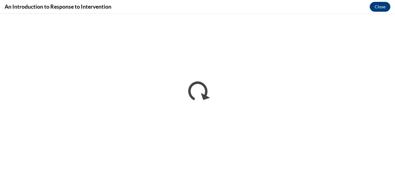
scroll to position [0, 0]
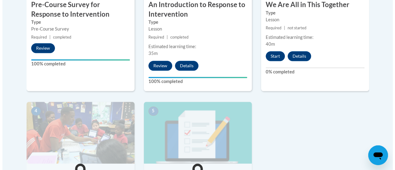
scroll to position [276, 0]
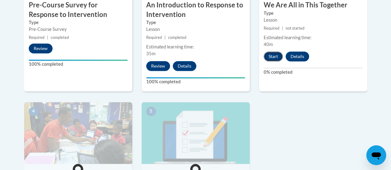
click at [272, 56] on button "Start" at bounding box center [273, 57] width 19 height 10
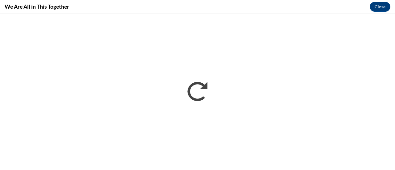
scroll to position [0, 0]
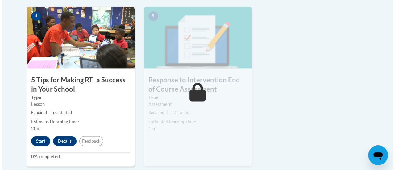
scroll to position [372, 0]
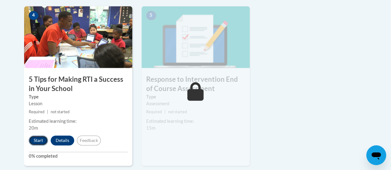
click at [34, 141] on button "Start" at bounding box center [38, 141] width 19 height 10
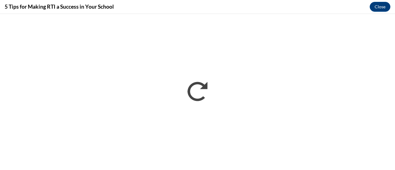
scroll to position [0, 0]
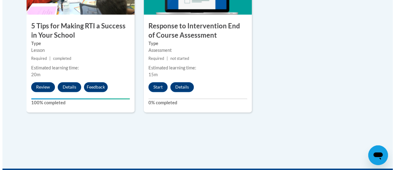
scroll to position [428, 0]
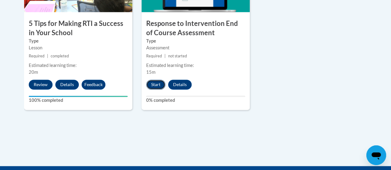
click at [151, 85] on button "Start" at bounding box center [155, 85] width 19 height 10
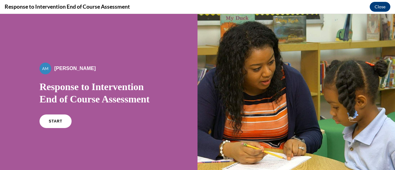
scroll to position [0, 0]
click at [56, 123] on link "START" at bounding box center [56, 121] width 34 height 14
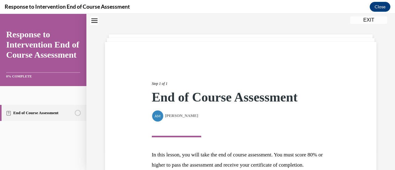
scroll to position [91, 0]
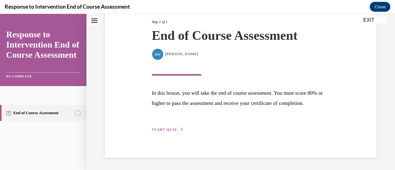
click at [169, 133] on div "Step 1 of 1 End of Course Assessment By Alexander Mackey Alexander Mackey In th…" at bounding box center [241, 69] width 188 height 128
click at [174, 129] on span "START QUIZ" at bounding box center [164, 130] width 25 height 4
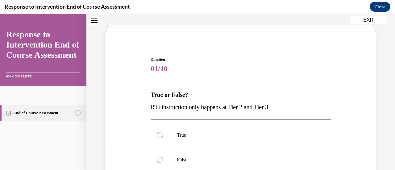
scroll to position [85, 0]
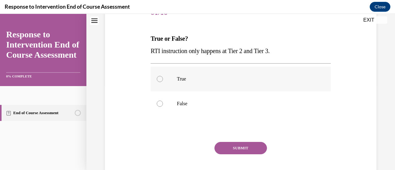
click at [185, 76] on label "True" at bounding box center [241, 79] width 180 height 25
click at [163, 76] on input "True" at bounding box center [160, 79] width 6 height 6
radio input "true"
click at [247, 143] on button "SUBMIT" at bounding box center [241, 148] width 53 height 12
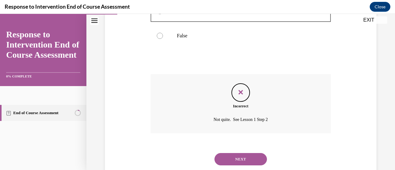
scroll to position [170, 0]
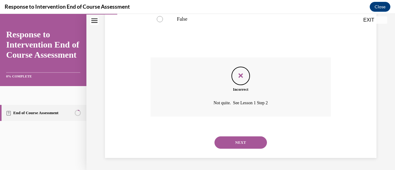
click at [243, 142] on button "NEXT" at bounding box center [241, 143] width 53 height 12
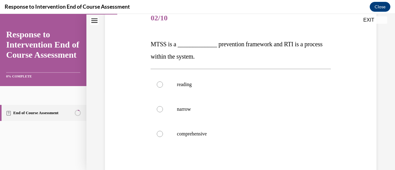
scroll to position [79, 0]
click at [179, 82] on p "reading" at bounding box center [246, 85] width 138 height 6
click at [163, 82] on input "reading" at bounding box center [160, 85] width 6 height 6
radio input "true"
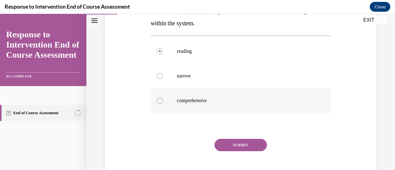
scroll to position [110, 0]
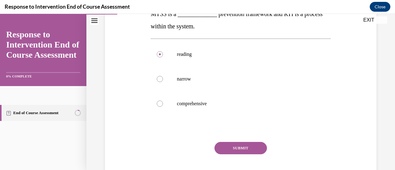
click at [242, 149] on button "SUBMIT" at bounding box center [241, 148] width 53 height 12
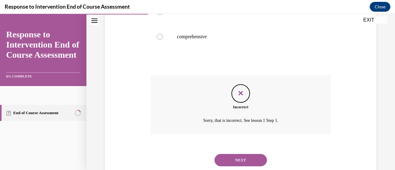
scroll to position [195, 0]
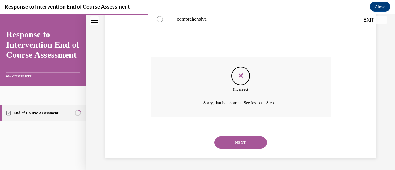
click at [243, 143] on button "NEXT" at bounding box center [241, 143] width 53 height 12
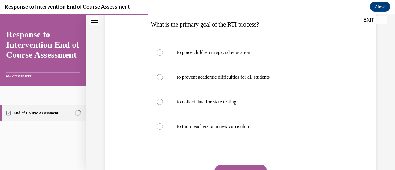
scroll to position [96, 0]
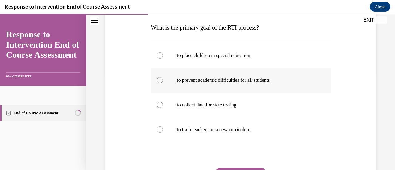
click at [233, 78] on p "to prevent academic difficulties for all students" at bounding box center [246, 80] width 138 height 6
click at [163, 78] on input "to prevent academic difficulties for all students" at bounding box center [160, 80] width 6 height 6
radio input "true"
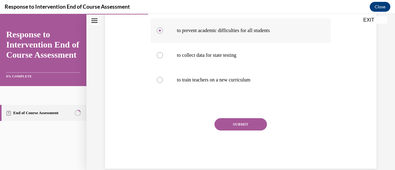
scroll to position [157, 0]
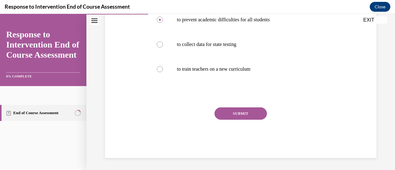
click at [238, 111] on button "SUBMIT" at bounding box center [241, 114] width 53 height 12
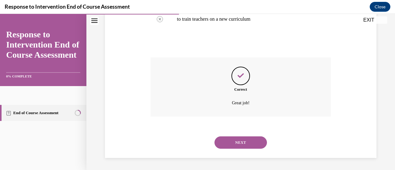
scroll to position [207, 0]
click at [248, 138] on button "NEXT" at bounding box center [241, 143] width 53 height 12
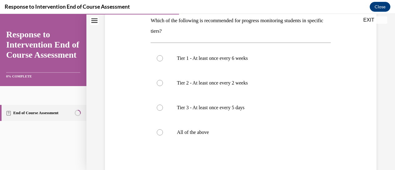
scroll to position [103, 0]
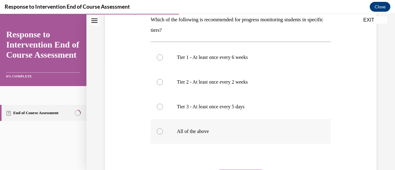
click at [197, 128] on label "All of the above" at bounding box center [241, 131] width 180 height 25
click at [163, 129] on input "All of the above" at bounding box center [160, 132] width 6 height 6
radio input "true"
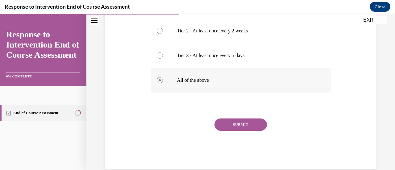
scroll to position [155, 0]
click at [231, 127] on button "SUBMIT" at bounding box center [241, 124] width 53 height 12
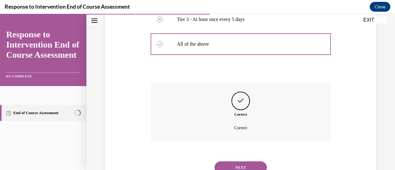
scroll to position [216, 0]
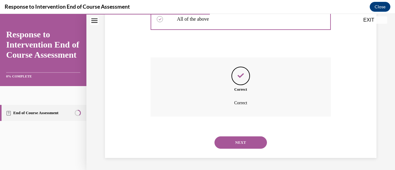
click at [246, 139] on button "NEXT" at bounding box center [241, 143] width 53 height 12
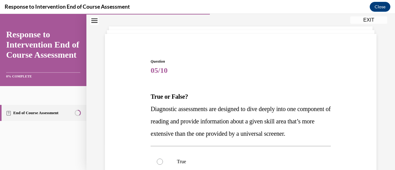
scroll to position [86, 0]
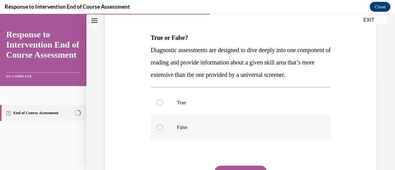
click at [219, 140] on label "False" at bounding box center [241, 127] width 180 height 25
click at [163, 131] on input "False" at bounding box center [160, 128] width 6 height 6
radio input "true"
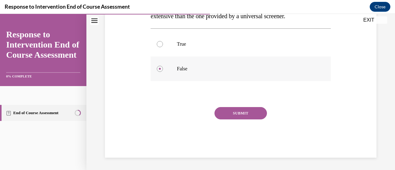
scroll to position [152, 0]
click at [234, 120] on button "SUBMIT" at bounding box center [241, 113] width 53 height 12
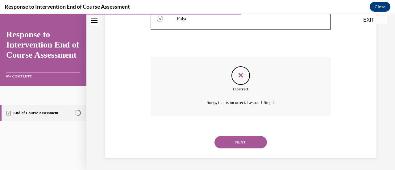
scroll to position [207, 0]
click at [250, 140] on button "NEXT" at bounding box center [241, 142] width 53 height 12
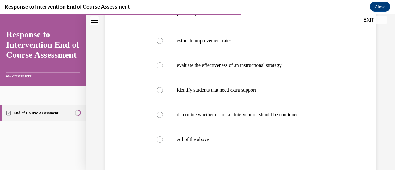
scroll to position [115, 0]
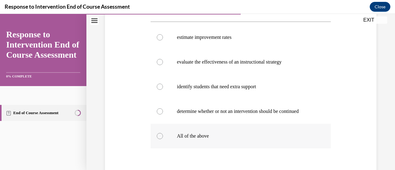
click at [223, 138] on p "All of the above" at bounding box center [246, 136] width 138 height 6
click at [163, 138] on input "All of the above" at bounding box center [160, 136] width 6 height 6
radio input "true"
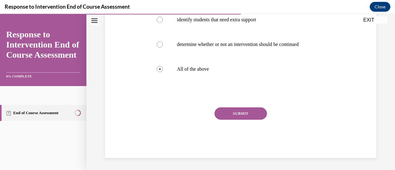
click at [234, 116] on button "SUBMIT" at bounding box center [241, 114] width 53 height 12
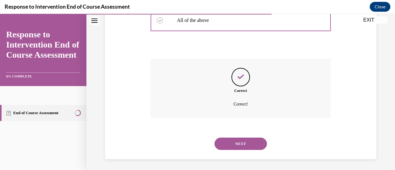
scroll to position [232, 0]
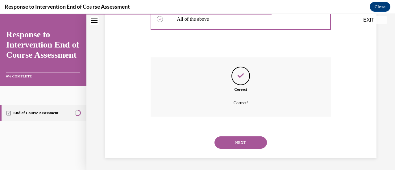
click at [245, 139] on button "NEXT" at bounding box center [241, 143] width 53 height 12
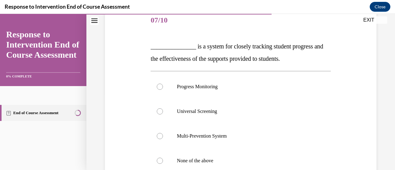
scroll to position [78, 0]
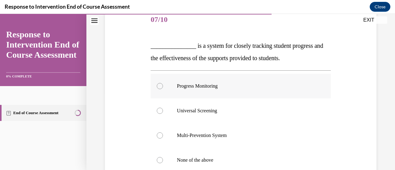
click at [205, 83] on p "Progress Monitoring" at bounding box center [246, 86] width 138 height 6
click at [163, 83] on input "Progress Monitoring" at bounding box center [160, 86] width 6 height 6
radio input "true"
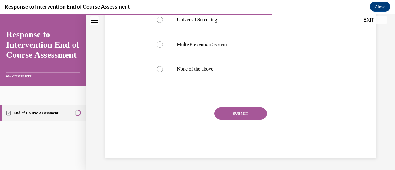
click at [235, 112] on button "SUBMIT" at bounding box center [241, 114] width 53 height 12
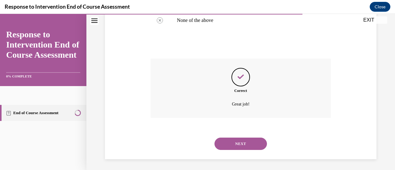
scroll to position [219, 0]
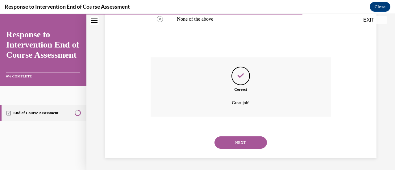
click at [248, 137] on button "NEXT" at bounding box center [241, 143] width 53 height 12
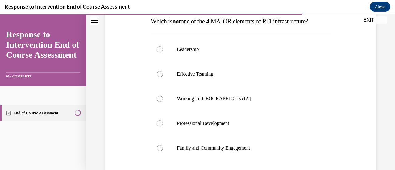
scroll to position [102, 0]
click at [229, 104] on label "Working in Silos" at bounding box center [241, 99] width 180 height 25
click at [163, 102] on input "Working in Silos" at bounding box center [160, 99] width 6 height 6
radio input "true"
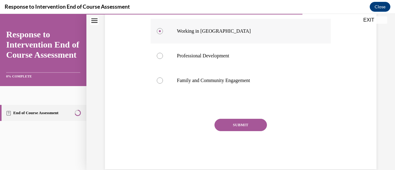
scroll to position [178, 0]
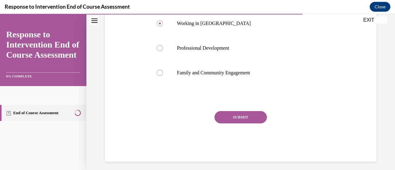
click at [236, 120] on button "SUBMIT" at bounding box center [241, 117] width 53 height 12
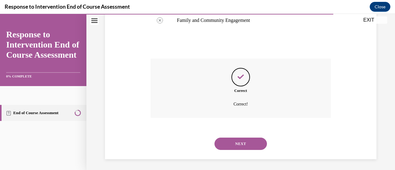
scroll to position [232, 0]
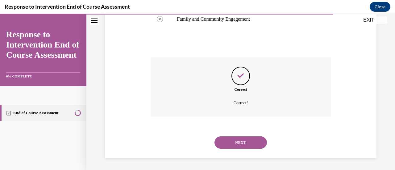
click at [245, 139] on button "NEXT" at bounding box center [241, 143] width 53 height 12
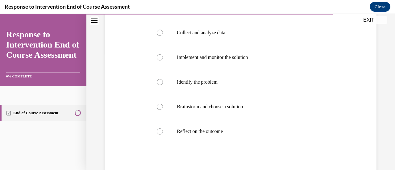
scroll to position [118, 0]
click at [201, 32] on p "Collect and analyze data" at bounding box center [246, 32] width 138 height 6
click at [163, 32] on input "Collect and analyze data" at bounding box center [160, 32] width 6 height 6
radio input "true"
click at [215, 85] on label "Identify the problem" at bounding box center [241, 82] width 180 height 25
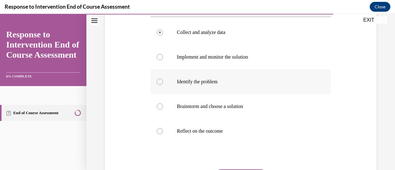
click at [163, 85] on input "Identify the problem" at bounding box center [160, 82] width 6 height 6
radio input "true"
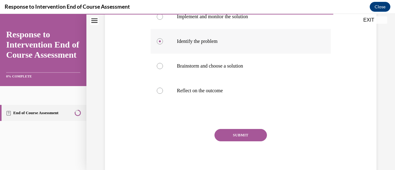
scroll to position [170, 0]
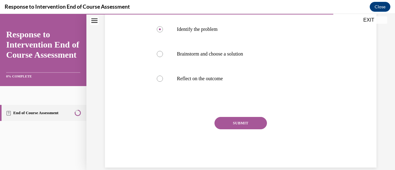
click at [247, 118] on button "SUBMIT" at bounding box center [241, 123] width 53 height 12
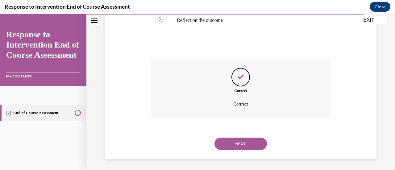
scroll to position [230, 0]
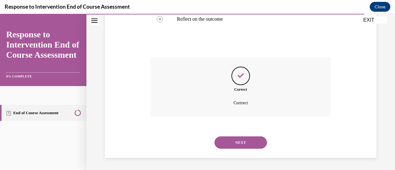
click at [251, 139] on button "NEXT" at bounding box center [241, 143] width 53 height 12
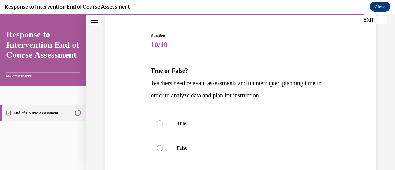
scroll to position [53, 0]
click at [214, 127] on label "True" at bounding box center [241, 123] width 180 height 25
click at [163, 126] on input "True" at bounding box center [160, 123] width 6 height 6
radio input "true"
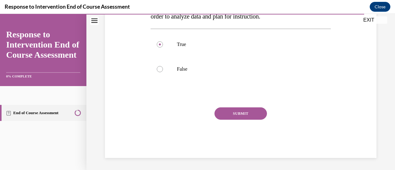
click at [240, 114] on button "SUBMIT" at bounding box center [241, 114] width 53 height 12
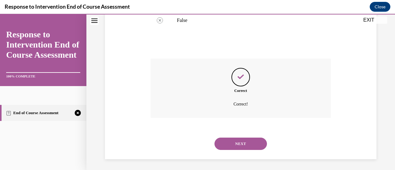
scroll to position [182, 0]
click at [243, 143] on button "NEXT" at bounding box center [241, 143] width 53 height 12
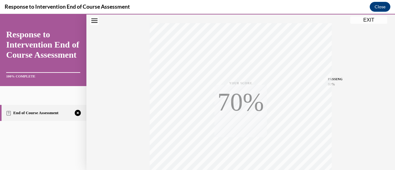
scroll to position [160, 0]
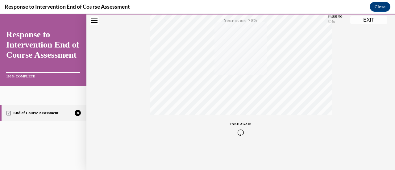
click at [240, 130] on icon "button" at bounding box center [241, 132] width 22 height 7
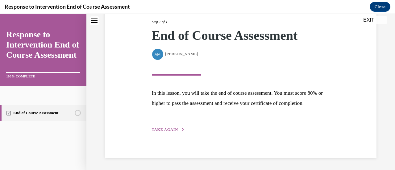
click at [160, 127] on div "Step 1 of 1 End of Course Assessment By Alexander Mackey Alexander Mackey In th…" at bounding box center [241, 69] width 188 height 128
click at [172, 128] on span "TAKE AGAIN" at bounding box center [165, 130] width 26 height 4
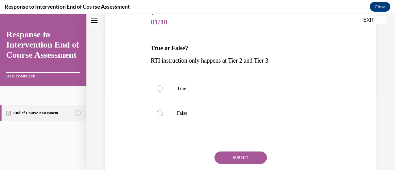
scroll to position [81, 0]
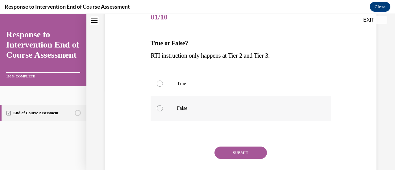
click at [199, 108] on p "False" at bounding box center [246, 108] width 138 height 6
click at [163, 108] on input "False" at bounding box center [160, 108] width 6 height 6
radio input "true"
click at [245, 149] on button "SUBMIT" at bounding box center [241, 153] width 53 height 12
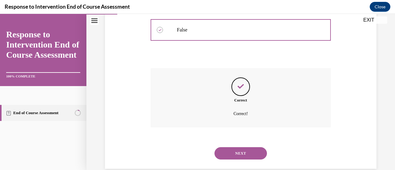
scroll to position [170, 0]
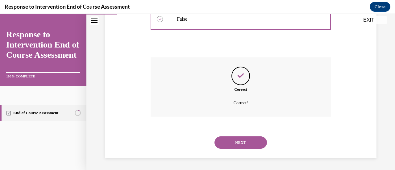
click at [245, 148] on button "NEXT" at bounding box center [241, 143] width 53 height 12
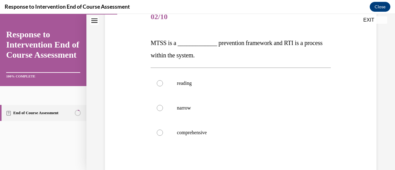
scroll to position [79, 0]
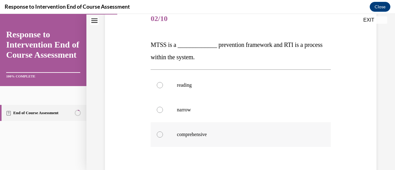
click at [206, 136] on p "comprehensive" at bounding box center [246, 135] width 138 height 6
click at [163, 136] on input "comprehensive" at bounding box center [160, 135] width 6 height 6
radio input "true"
click at [194, 86] on p "reading" at bounding box center [246, 85] width 138 height 6
click at [163, 86] on input "reading" at bounding box center [160, 85] width 6 height 6
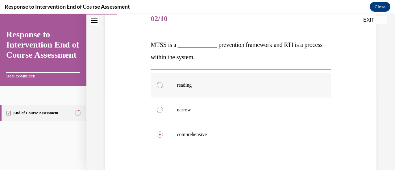
radio input "true"
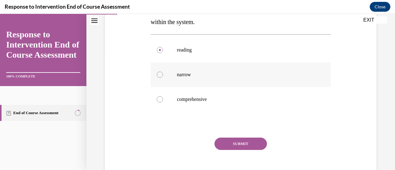
scroll to position [115, 0]
click at [251, 146] on button "SUBMIT" at bounding box center [241, 143] width 53 height 12
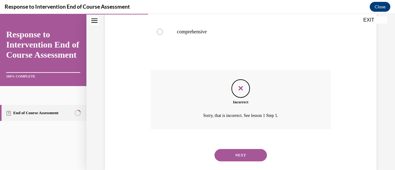
scroll to position [182, 0]
click at [251, 152] on button "NEXT" at bounding box center [241, 155] width 53 height 12
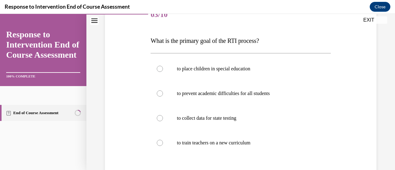
scroll to position [84, 0]
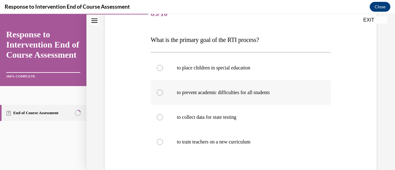
click at [201, 97] on label "to prevent academic difficulties for all students" at bounding box center [241, 92] width 180 height 25
click at [163, 96] on input "to prevent academic difficulties for all students" at bounding box center [160, 93] width 6 height 6
radio input "true"
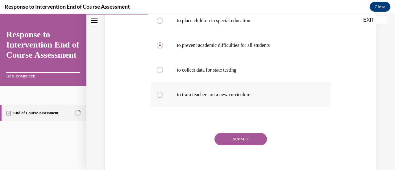
scroll to position [136, 0]
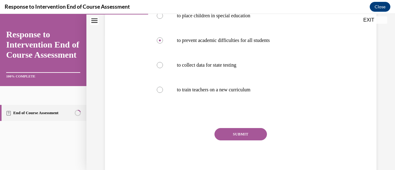
click at [247, 138] on button "SUBMIT" at bounding box center [241, 134] width 53 height 12
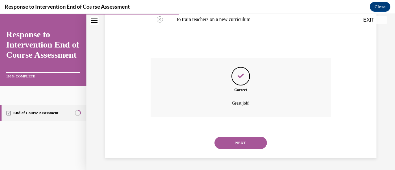
scroll to position [207, 0]
click at [247, 140] on button "NEXT" at bounding box center [241, 143] width 53 height 12
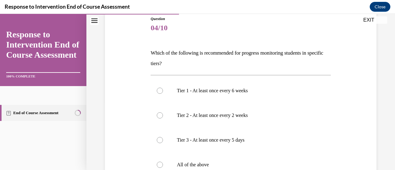
scroll to position [100, 0]
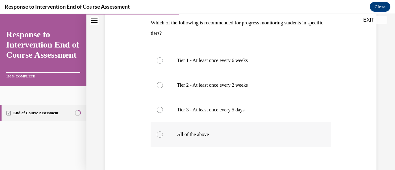
click at [233, 139] on label "All of the above" at bounding box center [241, 134] width 180 height 25
click at [163, 138] on input "All of the above" at bounding box center [160, 135] width 6 height 6
radio input "true"
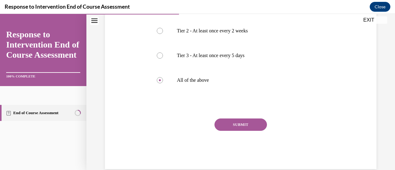
click at [238, 126] on button "SUBMIT" at bounding box center [241, 125] width 53 height 12
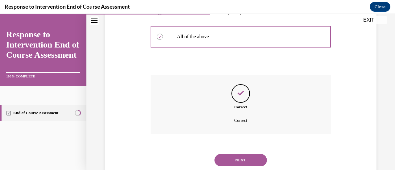
scroll to position [198, 0]
click at [254, 159] on button "NEXT" at bounding box center [241, 160] width 53 height 12
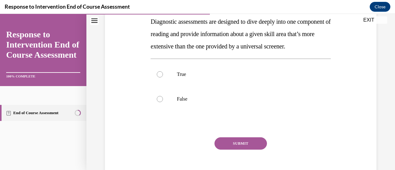
scroll to position [114, 0]
click at [213, 84] on label "True" at bounding box center [241, 75] width 180 height 25
click at [163, 78] on input "True" at bounding box center [160, 75] width 6 height 6
radio input "true"
click at [253, 150] on button "SUBMIT" at bounding box center [241, 144] width 53 height 12
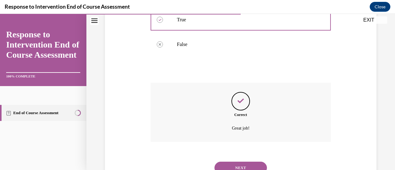
scroll to position [207, 0]
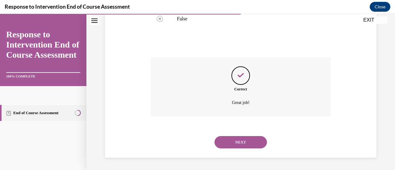
click at [251, 144] on button "NEXT" at bounding box center [241, 142] width 53 height 12
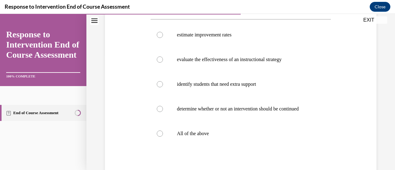
scroll to position [117, 0]
click at [231, 139] on label "All of the above" at bounding box center [241, 133] width 180 height 25
click at [163, 137] on input "All of the above" at bounding box center [160, 133] width 6 height 6
radio input "true"
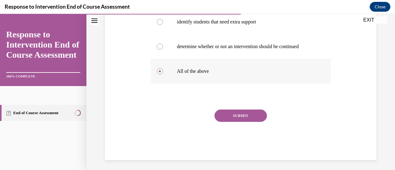
scroll to position [180, 0]
click at [236, 117] on button "SUBMIT" at bounding box center [241, 115] width 53 height 12
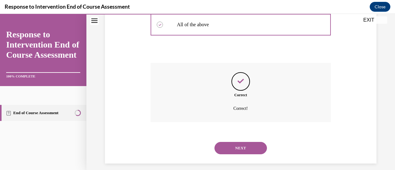
scroll to position [232, 0]
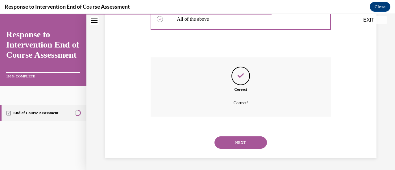
click at [251, 141] on button "NEXT" at bounding box center [241, 143] width 53 height 12
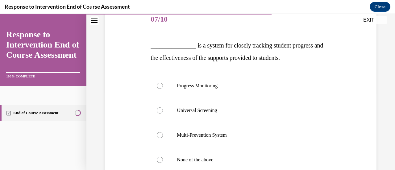
scroll to position [79, 0]
click at [226, 94] on label "Progress Monitoring" at bounding box center [241, 85] width 180 height 25
click at [163, 89] on input "Progress Monitoring" at bounding box center [160, 85] width 6 height 6
radio input "true"
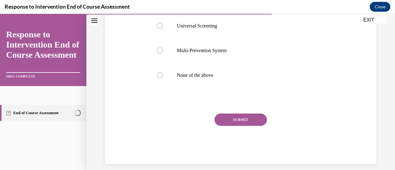
scroll to position [169, 0]
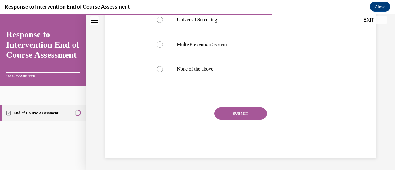
click at [250, 113] on button "SUBMIT" at bounding box center [241, 114] width 53 height 12
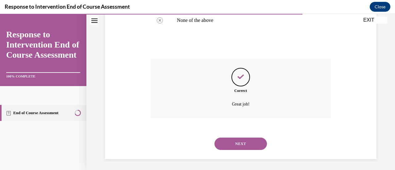
scroll to position [219, 0]
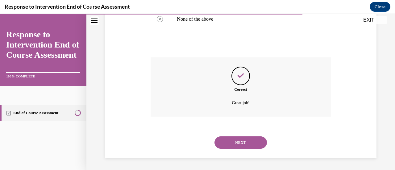
click at [253, 144] on button "NEXT" at bounding box center [241, 143] width 53 height 12
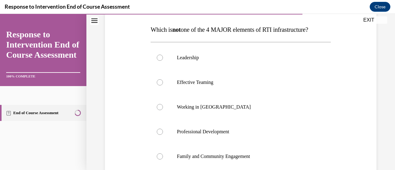
scroll to position [95, 0]
click at [228, 111] on label "Working in Silos" at bounding box center [241, 107] width 180 height 25
click at [163, 110] on input "Working in Silos" at bounding box center [160, 107] width 6 height 6
radio input "true"
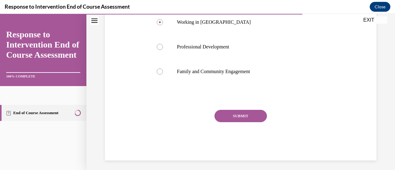
click at [238, 114] on button "SUBMIT" at bounding box center [241, 116] width 53 height 12
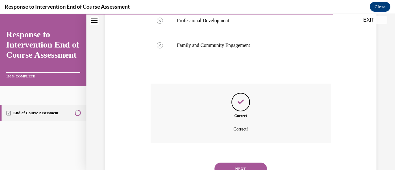
scroll to position [232, 0]
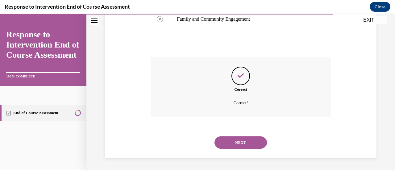
click at [251, 141] on button "NEXT" at bounding box center [241, 143] width 53 height 12
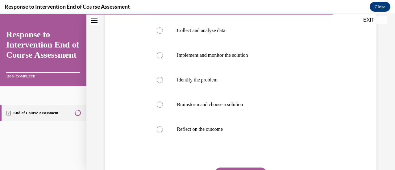
scroll to position [121, 0]
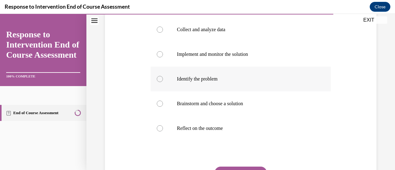
click at [217, 80] on p "Identify the problem" at bounding box center [246, 79] width 138 height 6
click at [163, 80] on input "Identify the problem" at bounding box center [160, 79] width 6 height 6
radio input "true"
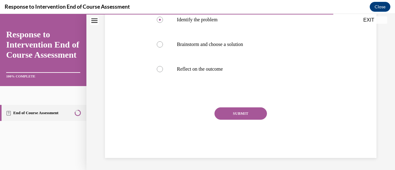
click at [247, 116] on button "SUBMIT" at bounding box center [241, 114] width 53 height 12
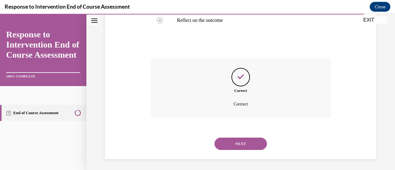
scroll to position [230, 0]
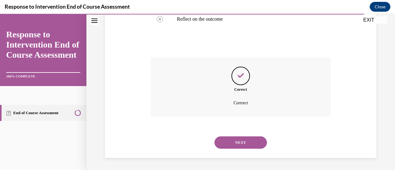
click at [252, 139] on button "NEXT" at bounding box center [241, 143] width 53 height 12
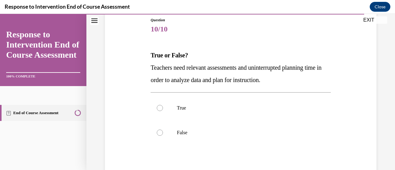
scroll to position [72, 0]
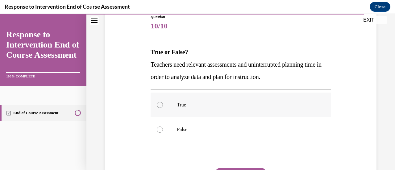
click at [240, 112] on label "True" at bounding box center [241, 105] width 180 height 25
click at [163, 108] on input "True" at bounding box center [160, 105] width 6 height 6
radio input "true"
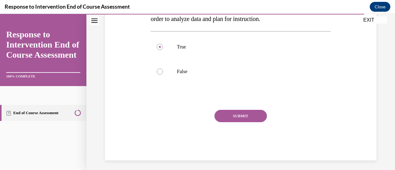
click at [251, 115] on button "SUBMIT" at bounding box center [241, 116] width 53 height 12
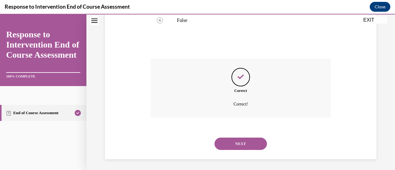
scroll to position [182, 0]
click at [258, 145] on button "NEXT" at bounding box center [241, 143] width 53 height 12
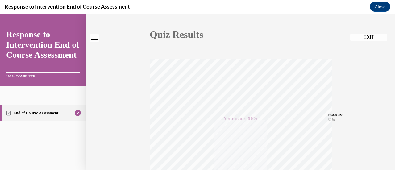
scroll to position [0, 0]
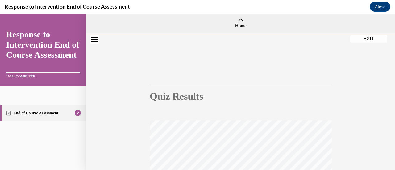
click at [362, 42] on button "EXIT" at bounding box center [369, 38] width 37 height 7
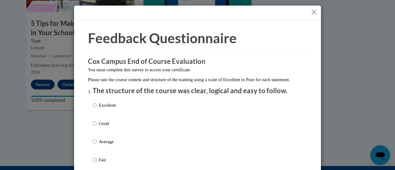
click at [93, 127] on input "Good" at bounding box center [95, 123] width 4 height 7
radio input "true"
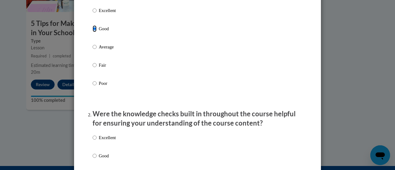
scroll to position [99, 0]
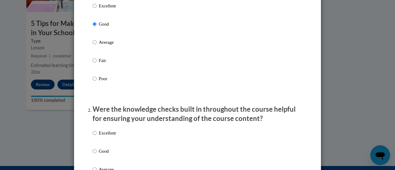
click at [102, 155] on p "Good" at bounding box center [107, 151] width 17 height 7
click at [97, 155] on input "Good" at bounding box center [95, 151] width 4 height 7
radio input "true"
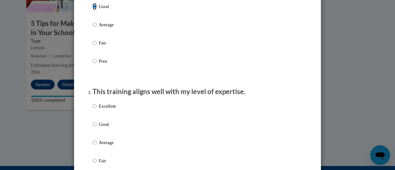
scroll to position [245, 0]
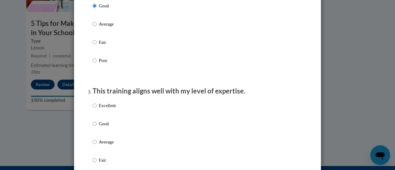
click at [103, 127] on p "Good" at bounding box center [107, 124] width 17 height 7
click at [97, 127] on input "Good" at bounding box center [95, 124] width 4 height 7
radio input "true"
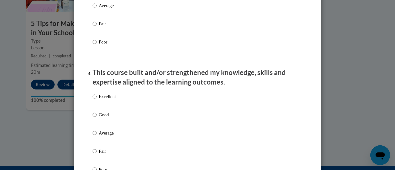
scroll to position [386, 0]
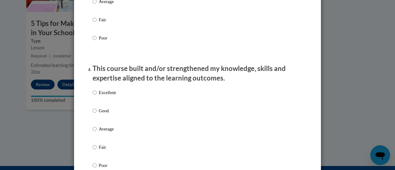
click at [104, 121] on label "Good" at bounding box center [104, 116] width 23 height 17
click at [97, 114] on input "Good" at bounding box center [95, 111] width 4 height 7
radio input "true"
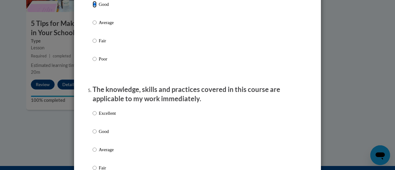
scroll to position [493, 0]
click at [107, 134] on p "Good" at bounding box center [107, 131] width 17 height 7
click at [97, 134] on input "Good" at bounding box center [95, 131] width 4 height 7
radio input "true"
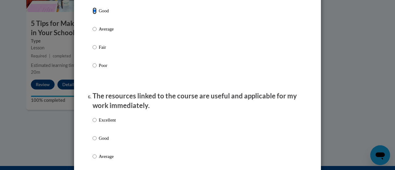
scroll to position [614, 0]
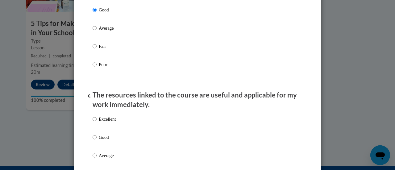
click at [107, 141] on p "Good" at bounding box center [107, 137] width 17 height 7
click at [97, 141] on input "Good" at bounding box center [95, 137] width 4 height 7
radio input "true"
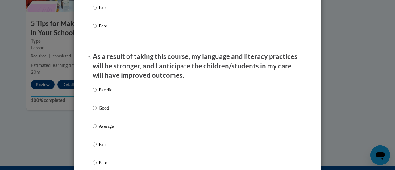
scroll to position [781, 0]
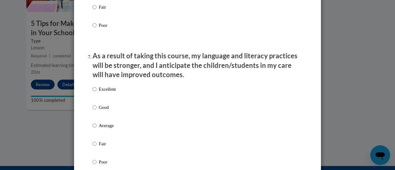
click at [105, 111] on p "Good" at bounding box center [107, 107] width 17 height 7
click at [97, 111] on input "Good" at bounding box center [95, 107] width 4 height 7
radio input "true"
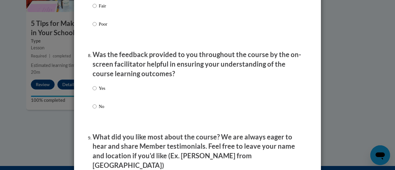
scroll to position [921, 0]
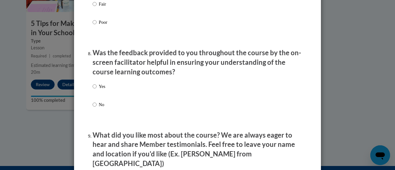
click at [102, 90] on p "Yes" at bounding box center [102, 86] width 6 height 7
click at [97, 90] on input "Yes" at bounding box center [95, 86] width 4 height 7
radio input "true"
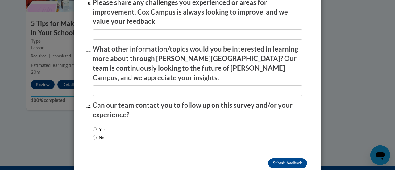
scroll to position [1115, 0]
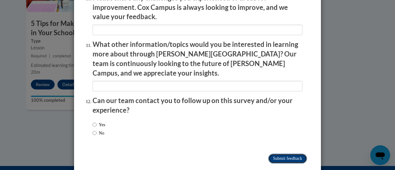
click at [276, 154] on input "Submit feedback" at bounding box center [288, 159] width 39 height 10
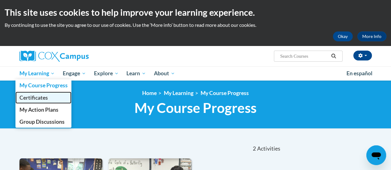
click at [52, 102] on link "Certificates" at bounding box center [43, 98] width 56 height 12
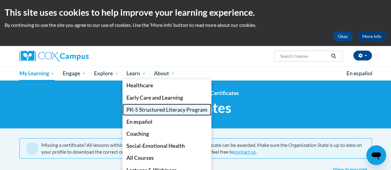
click at [170, 110] on span "PK-5 Structured Literacy Program" at bounding box center [166, 110] width 81 height 6
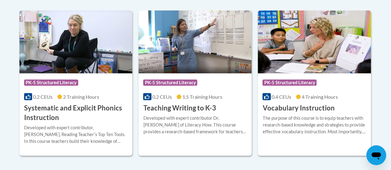
scroll to position [748, 0]
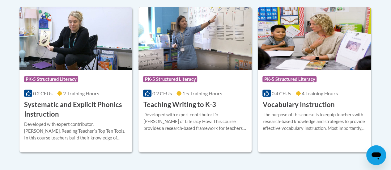
click at [184, 108] on h3 "Teaching Writing to K-3" at bounding box center [179, 105] width 73 height 10
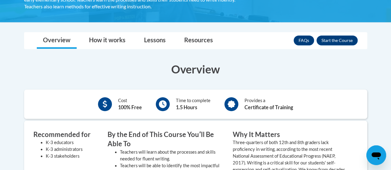
scroll to position [122, 0]
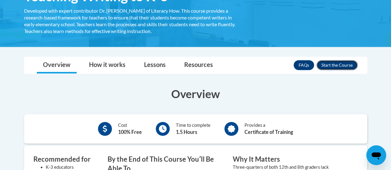
click at [329, 66] on button "Enroll" at bounding box center [336, 65] width 41 height 10
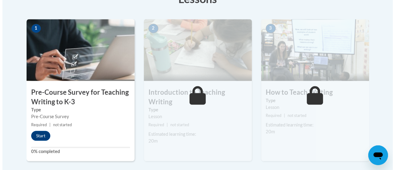
scroll to position [199, 0]
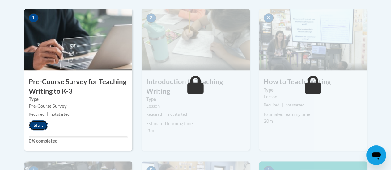
click at [38, 125] on button "Start" at bounding box center [38, 126] width 19 height 10
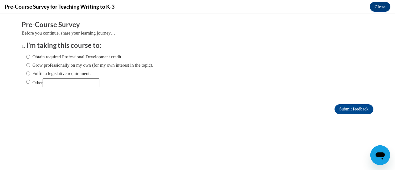
scroll to position [0, 0]
click at [26, 53] on input "Obtain required Professional Development credit." at bounding box center [28, 56] width 4 height 7
radio input "true"
click at [355, 113] on input "Submit feedback" at bounding box center [354, 109] width 39 height 10
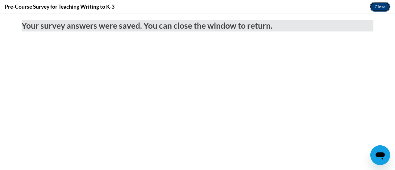
click at [376, 4] on button "Close" at bounding box center [380, 7] width 21 height 10
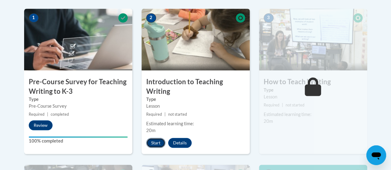
click at [156, 142] on button "Start" at bounding box center [155, 143] width 19 height 10
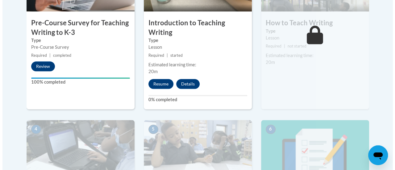
scroll to position [259, 0]
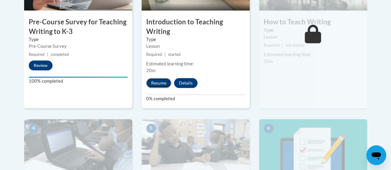
click at [157, 79] on button "Resume" at bounding box center [158, 83] width 25 height 10
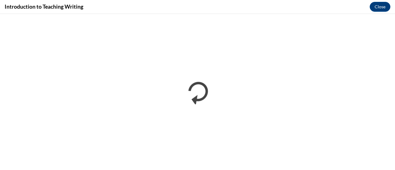
scroll to position [0, 0]
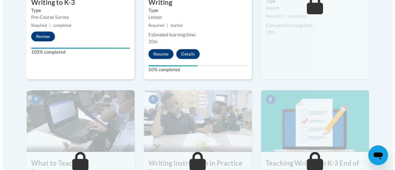
scroll to position [289, 0]
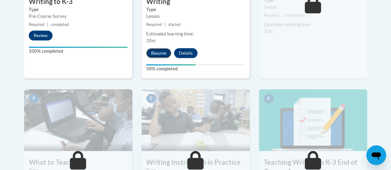
click at [161, 53] on button "Resume" at bounding box center [158, 53] width 25 height 10
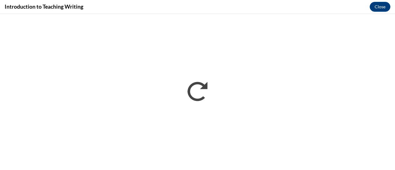
scroll to position [0, 0]
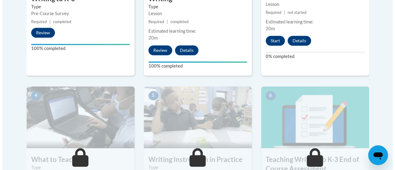
scroll to position [264, 0]
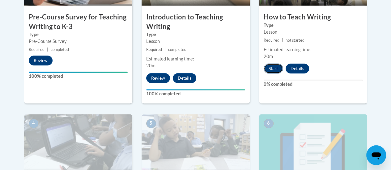
click at [276, 68] on button "Start" at bounding box center [273, 69] width 19 height 10
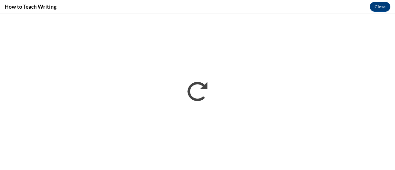
scroll to position [0, 0]
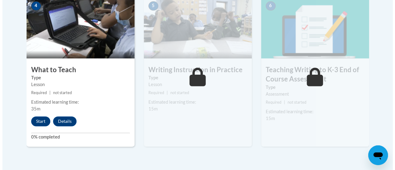
scroll to position [382, 0]
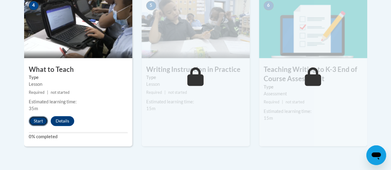
click at [40, 123] on button "Start" at bounding box center [38, 121] width 19 height 10
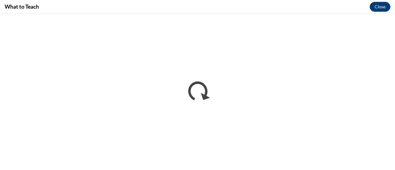
scroll to position [0, 0]
